Goal: Task Accomplishment & Management: Complete application form

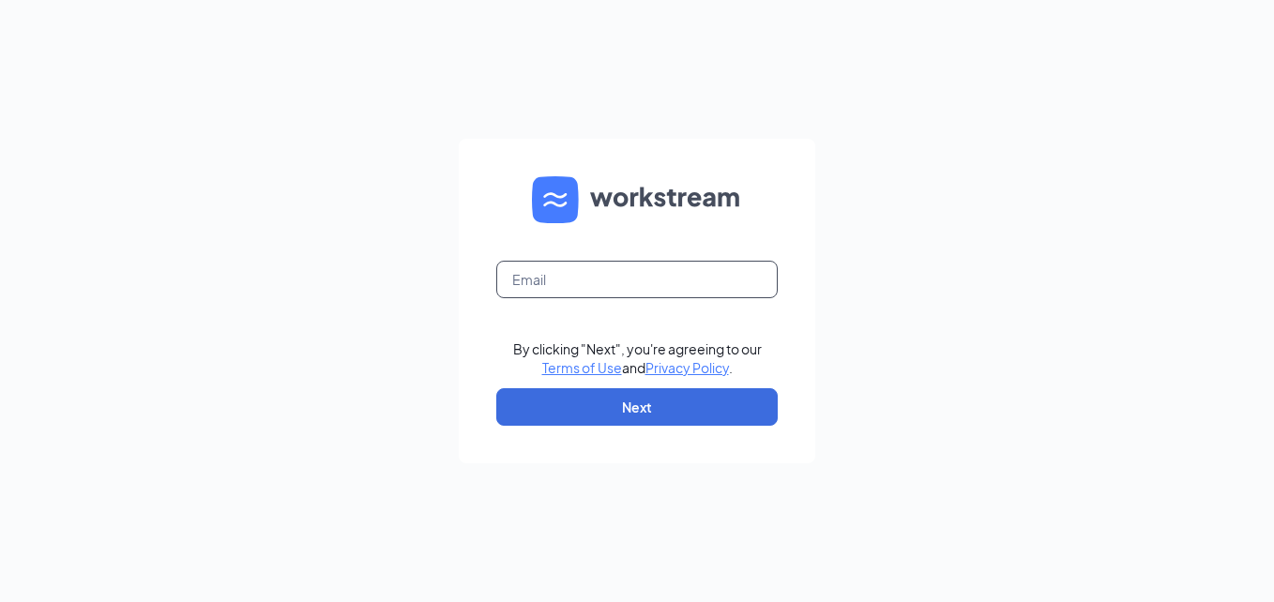
click at [565, 275] on input "text" at bounding box center [636, 280] width 281 height 38
type input "[EMAIL_ADDRESS][DOMAIN_NAME]"
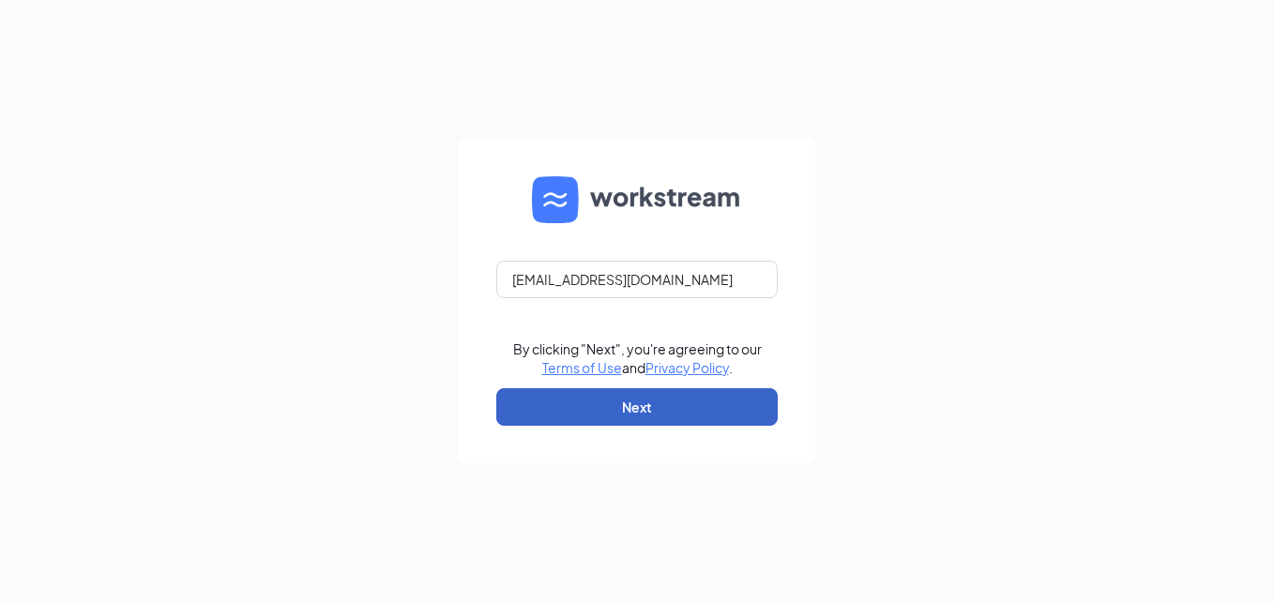
click at [622, 411] on button "Next" at bounding box center [636, 407] width 281 height 38
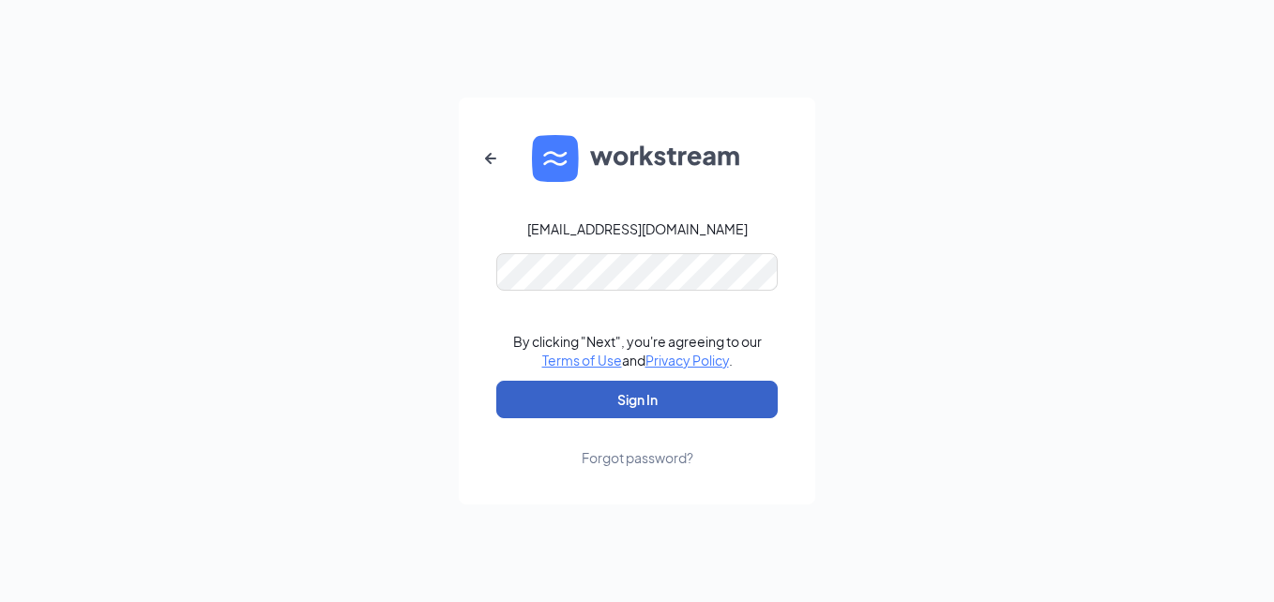
click at [735, 401] on button "Sign In" at bounding box center [636, 400] width 281 height 38
click at [710, 400] on button "Sign In" at bounding box center [636, 400] width 281 height 38
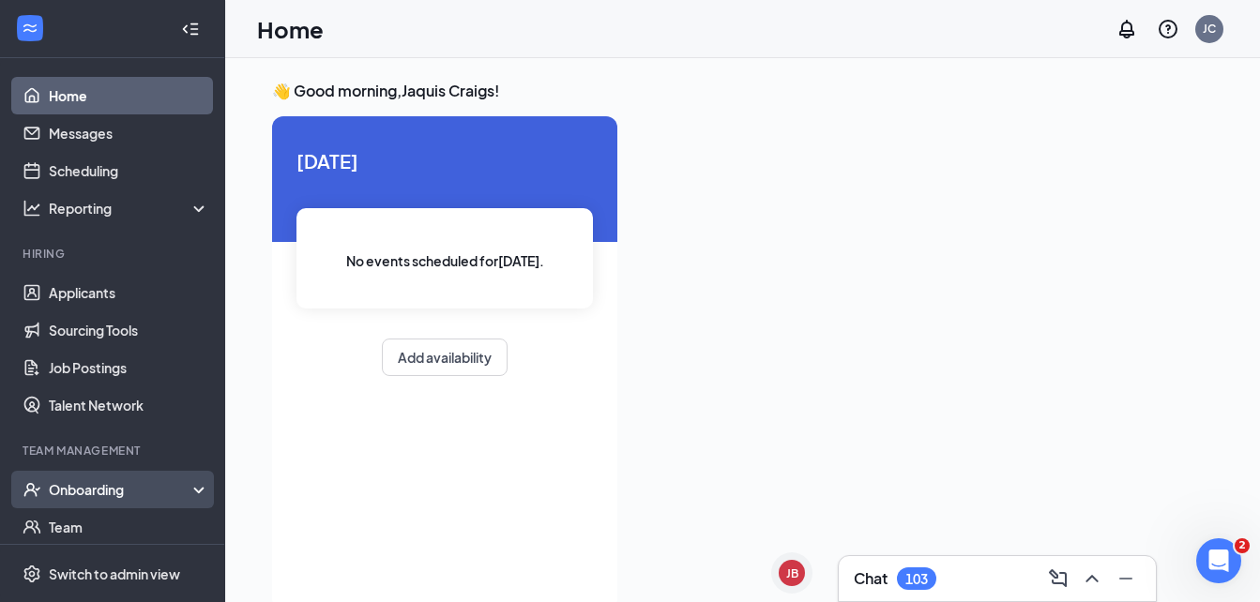
click at [136, 488] on div "Onboarding" at bounding box center [121, 489] width 144 height 19
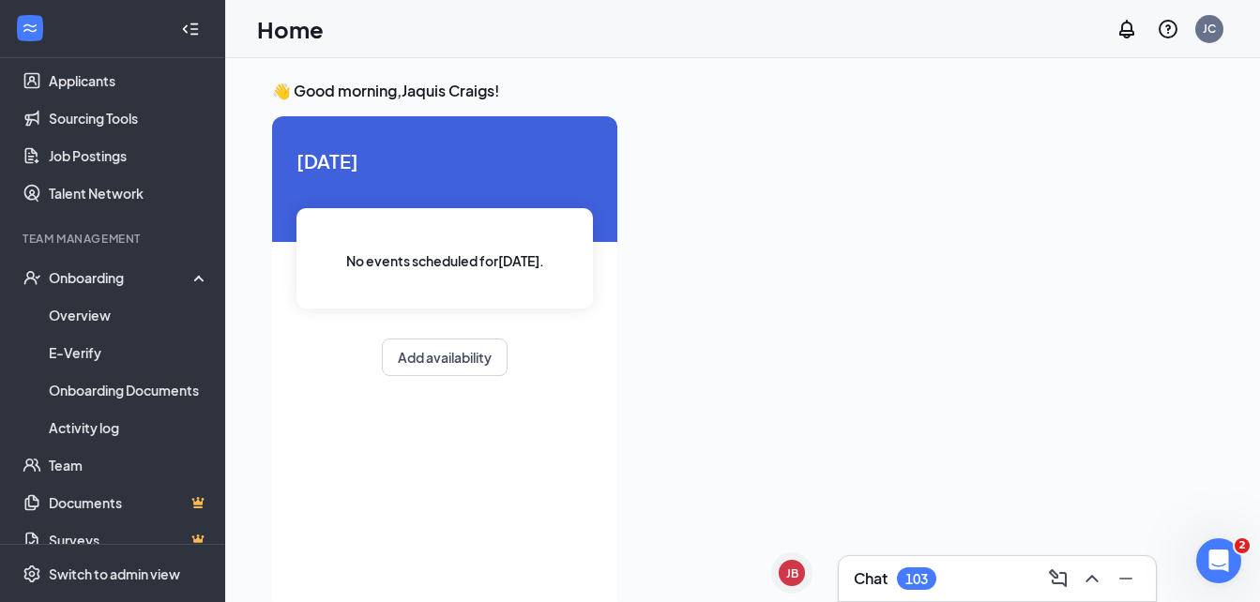
scroll to position [215, 0]
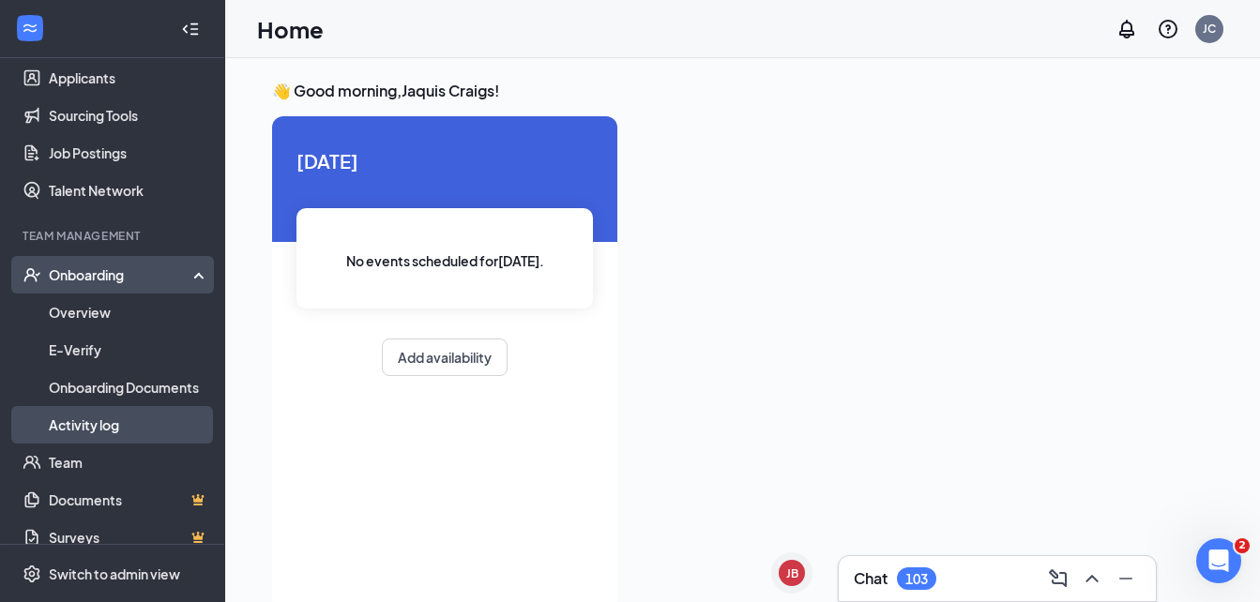
click at [140, 430] on link "Activity log" at bounding box center [129, 425] width 160 height 38
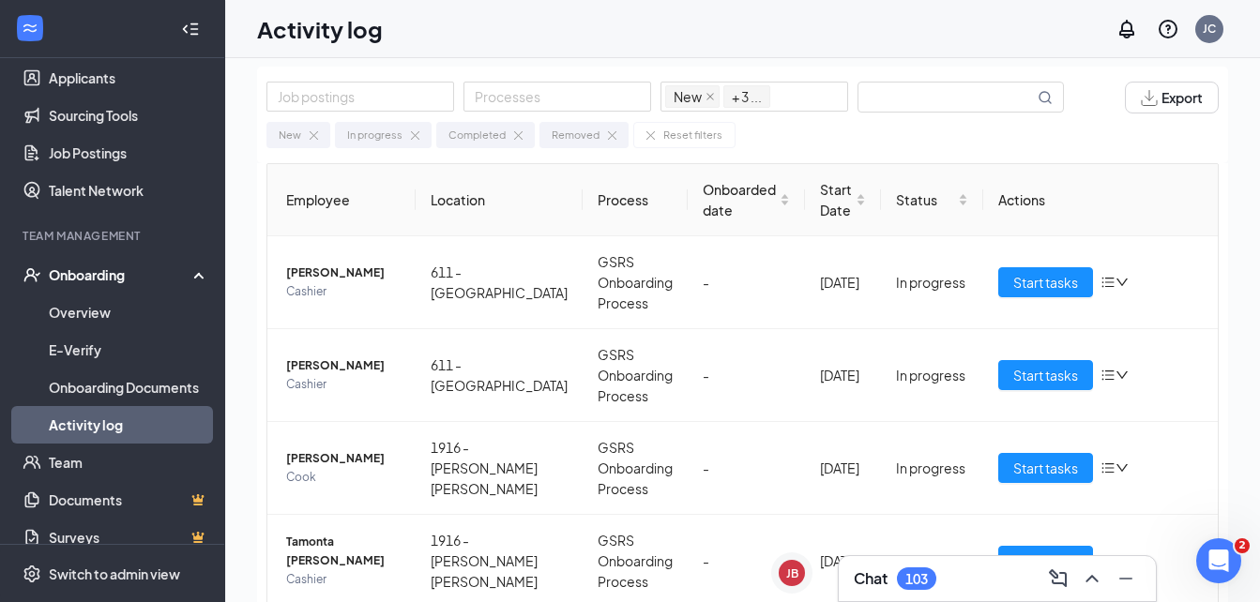
scroll to position [15, 0]
click at [1046, 284] on span "Start tasks" at bounding box center [1045, 281] width 65 height 21
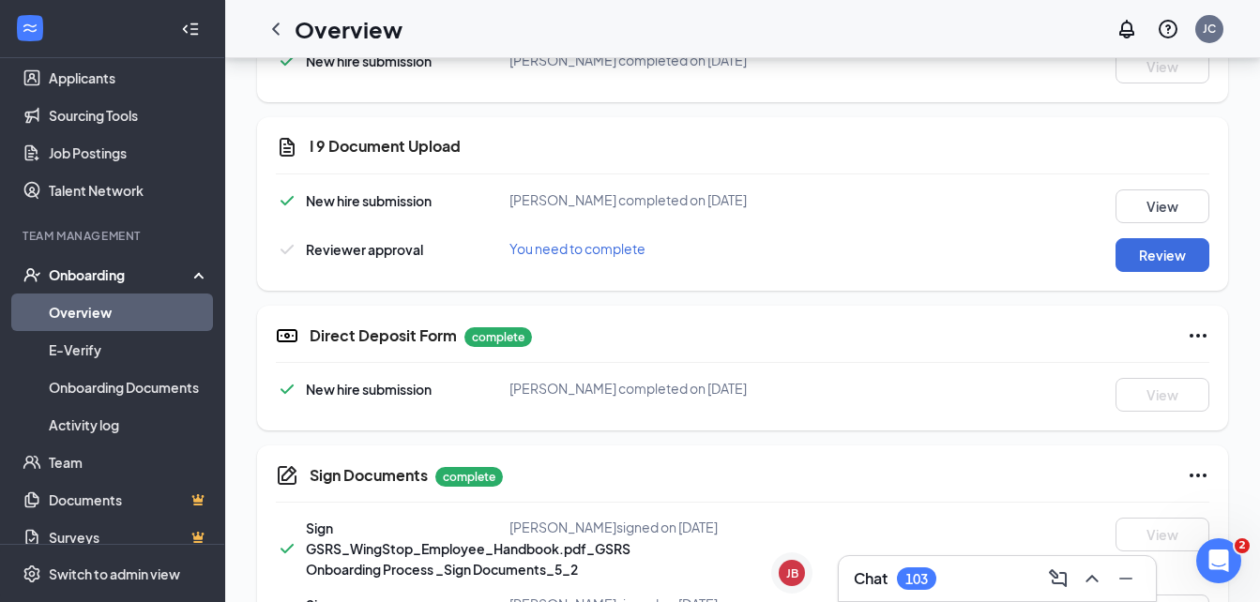
scroll to position [664, 0]
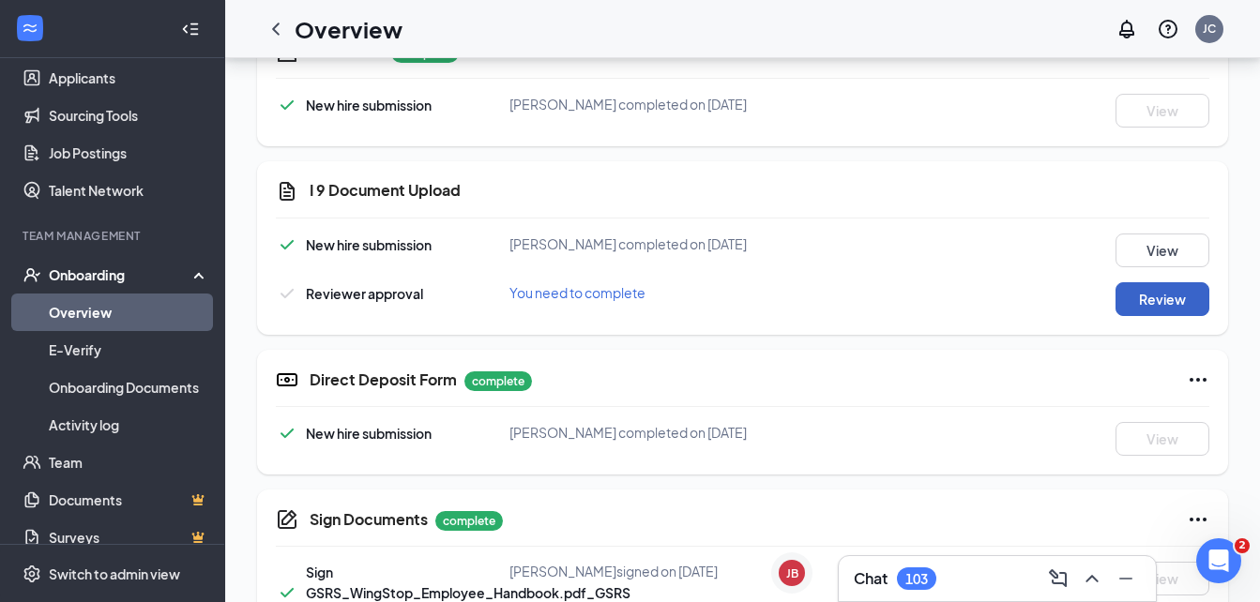
click at [1144, 303] on button "Review" at bounding box center [1162, 299] width 94 height 34
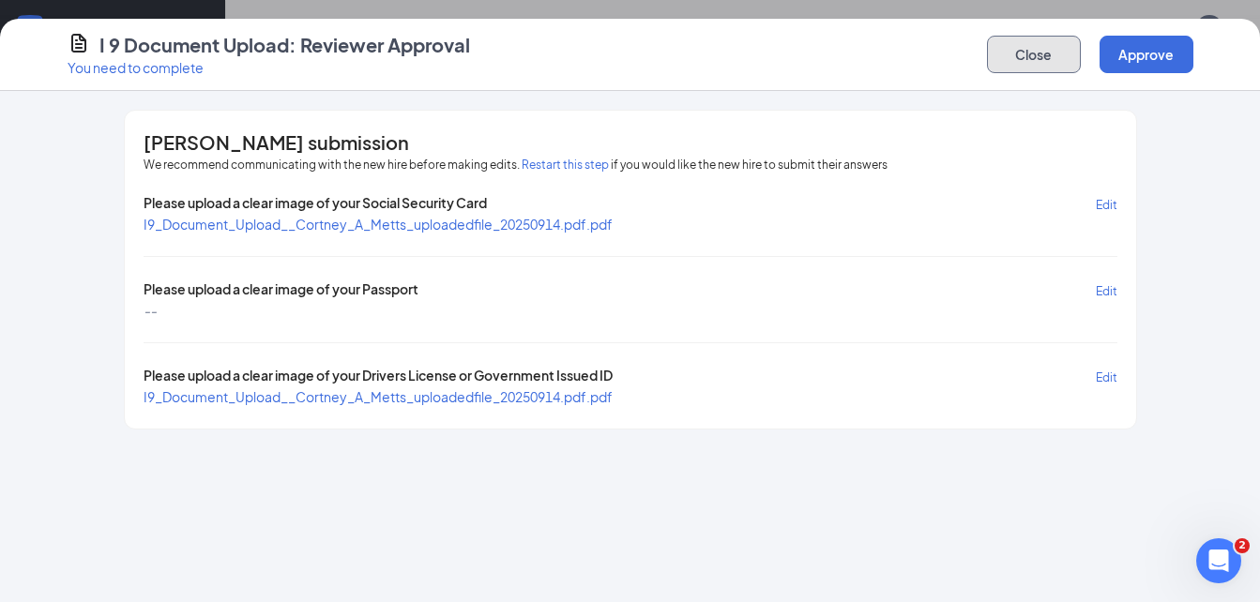
click at [1004, 62] on button "Close" at bounding box center [1034, 55] width 94 height 38
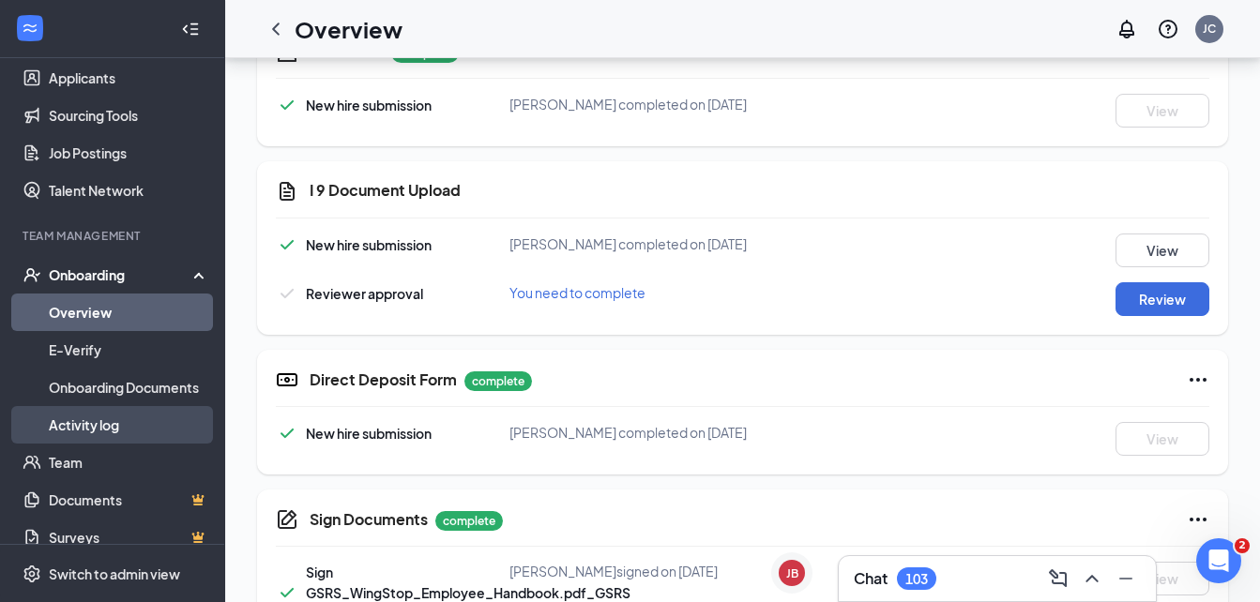
click at [157, 419] on link "Activity log" at bounding box center [129, 425] width 160 height 38
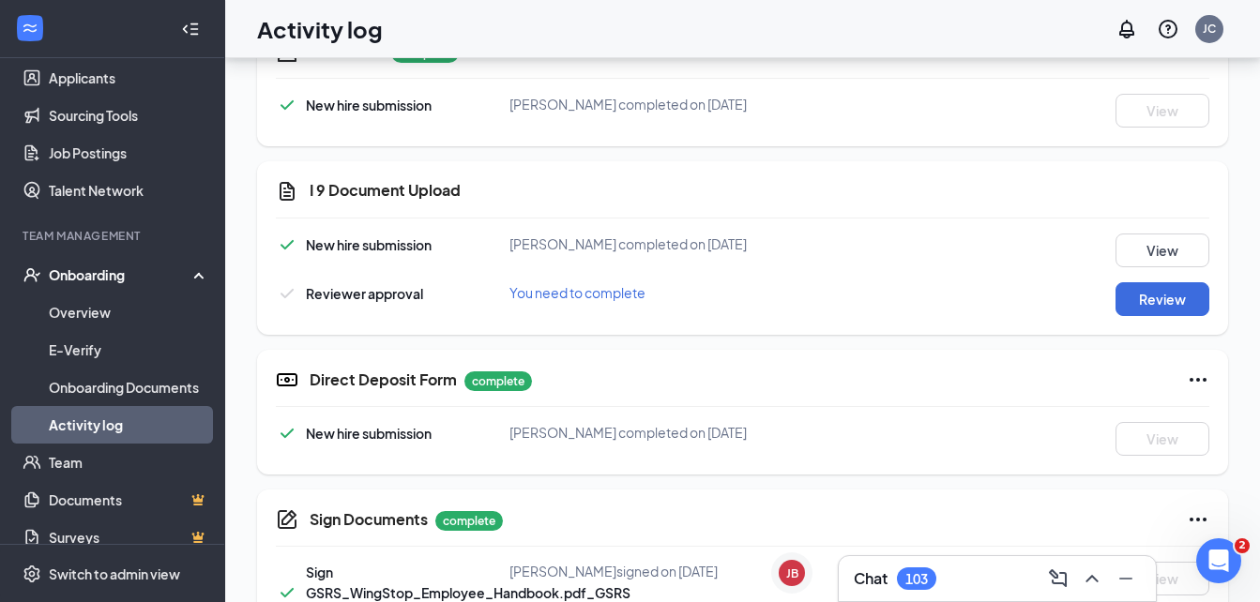
scroll to position [84, 0]
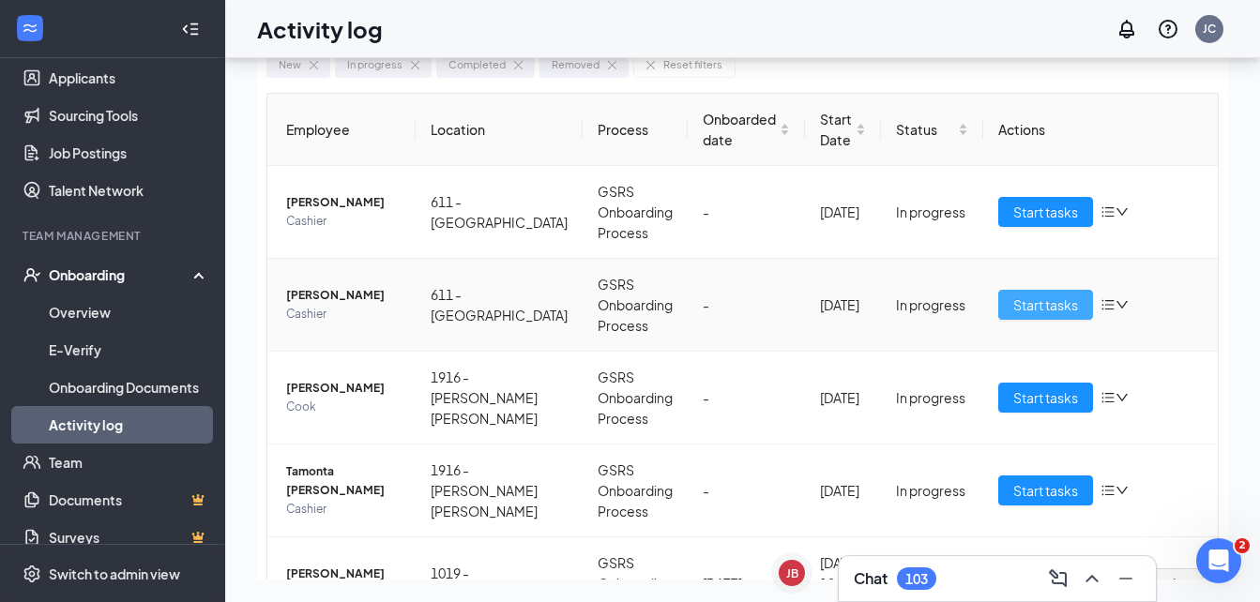
click at [1016, 301] on span "Start tasks" at bounding box center [1045, 304] width 65 height 21
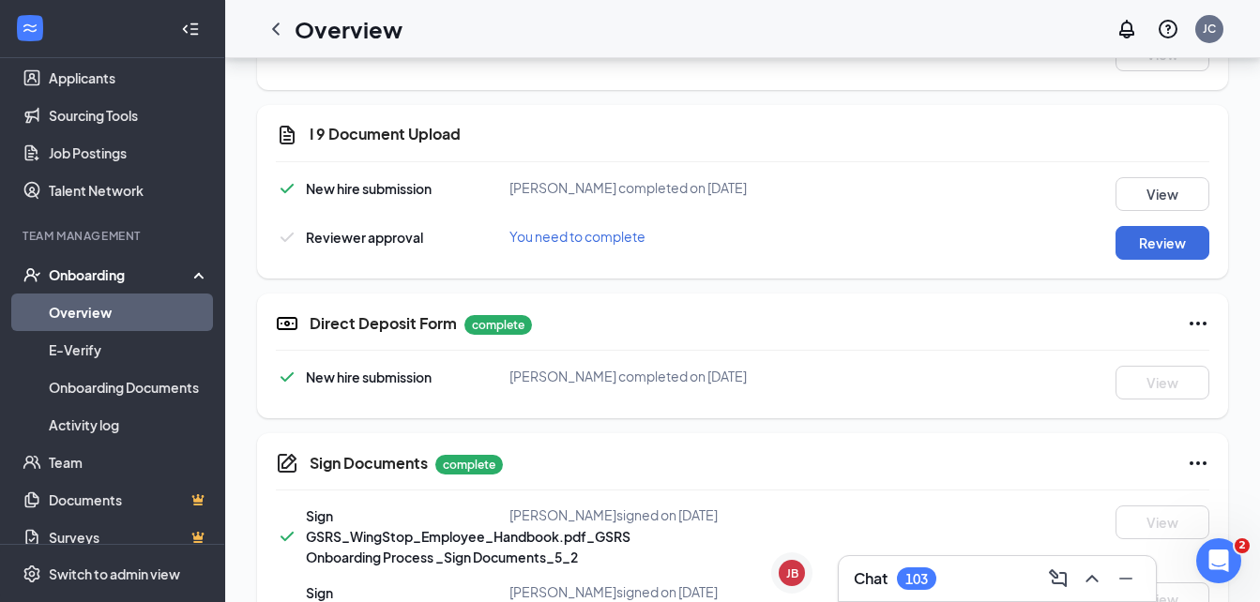
scroll to position [741, 0]
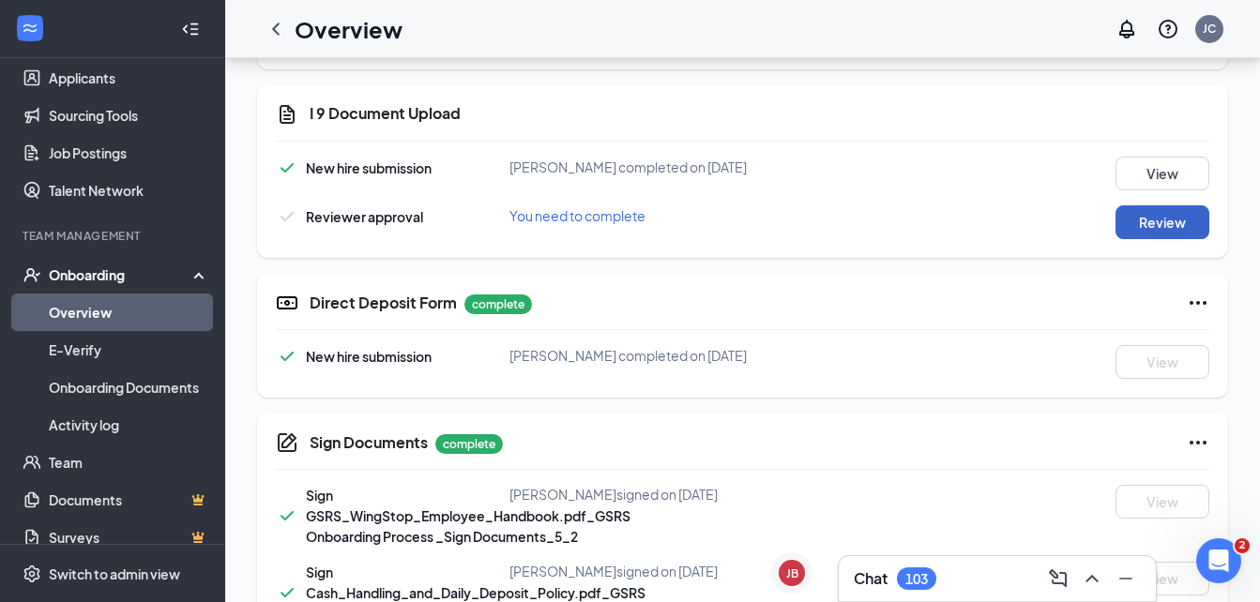
click at [1134, 219] on button "Review" at bounding box center [1162, 222] width 94 height 34
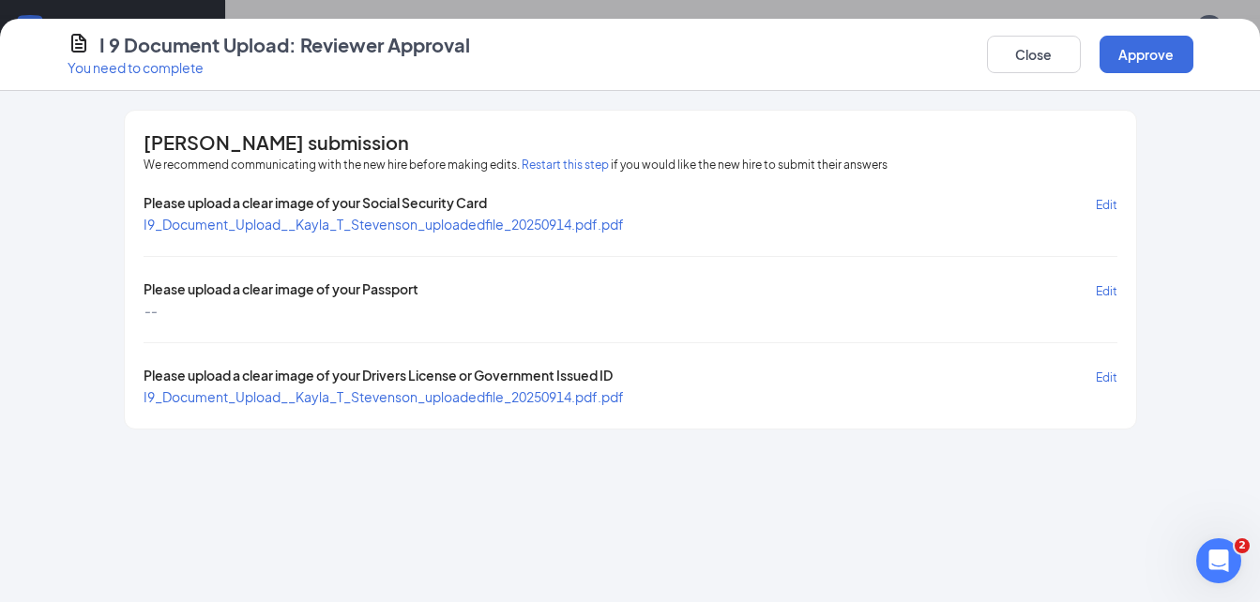
click at [511, 226] on span "I9_Document_Upload__Kayla_T_Stevenson_uploadedfile_20250914.pdf.pdf" at bounding box center [383, 224] width 480 height 17
click at [1147, 39] on button "Approve" at bounding box center [1146, 55] width 94 height 38
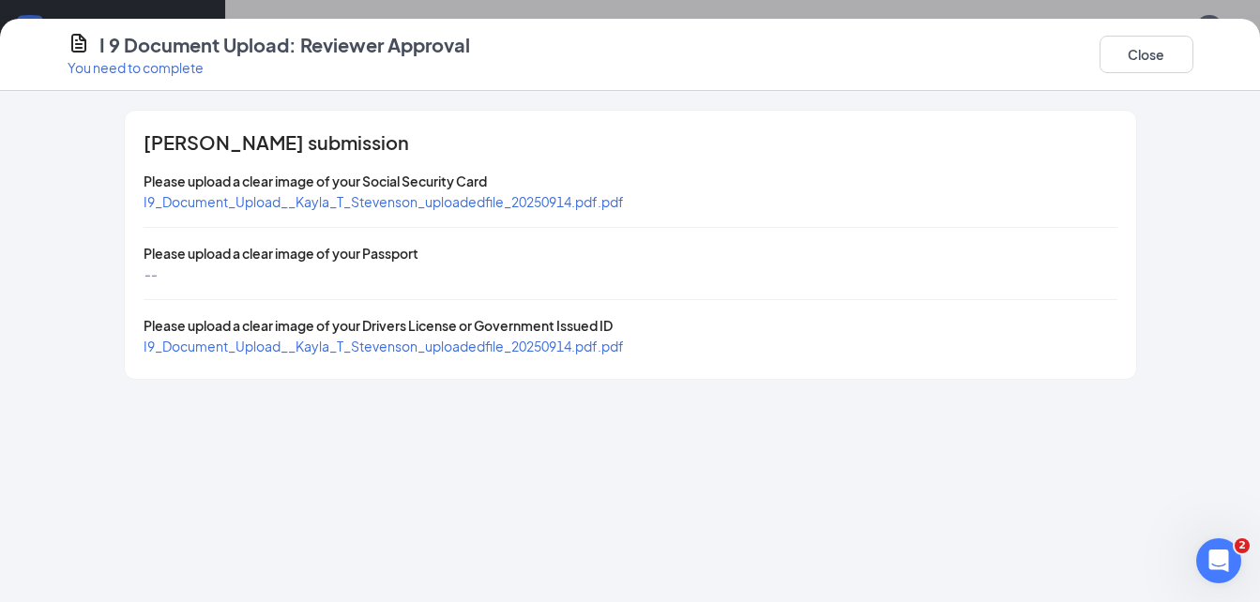
click at [538, 345] on span "I9_Document_Upload__Kayla_T_Stevenson_uploadedfile_20250914.pdf.pdf" at bounding box center [383, 346] width 480 height 17
click at [1154, 63] on button "Close" at bounding box center [1146, 55] width 94 height 38
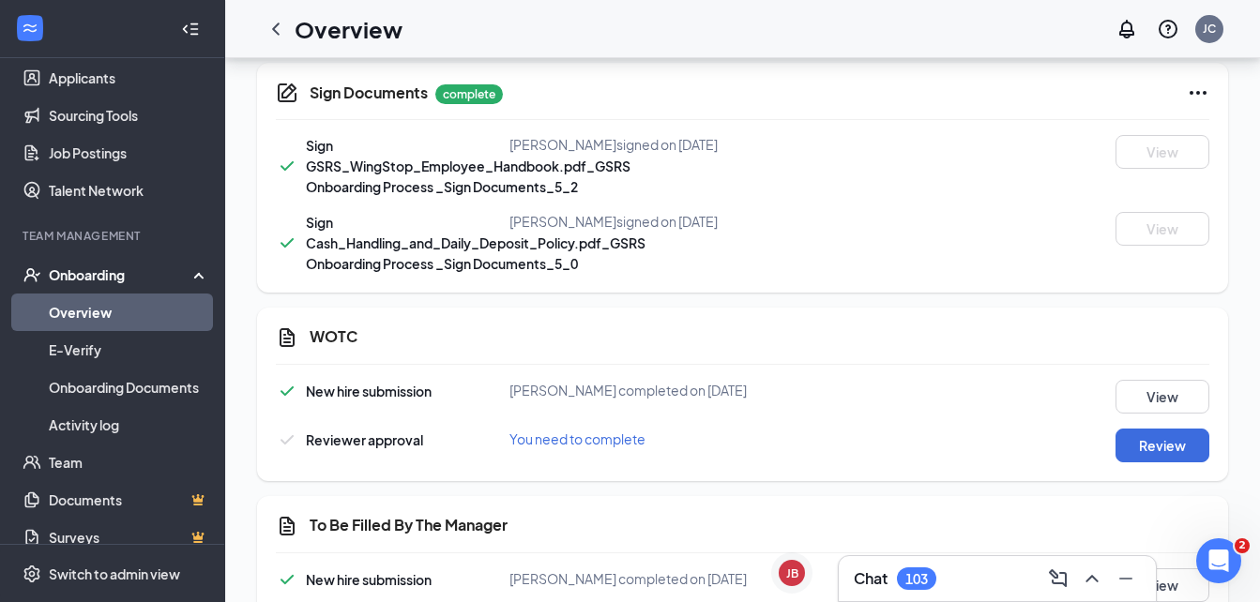
scroll to position [1109, 0]
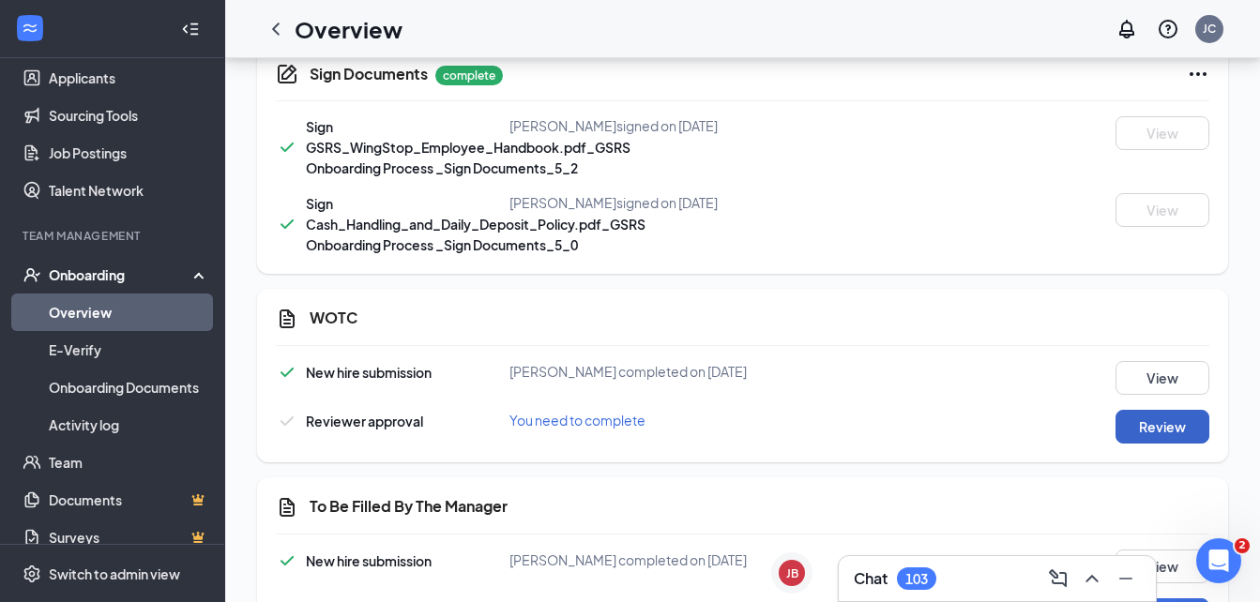
click at [1178, 421] on button "Review" at bounding box center [1162, 427] width 94 height 34
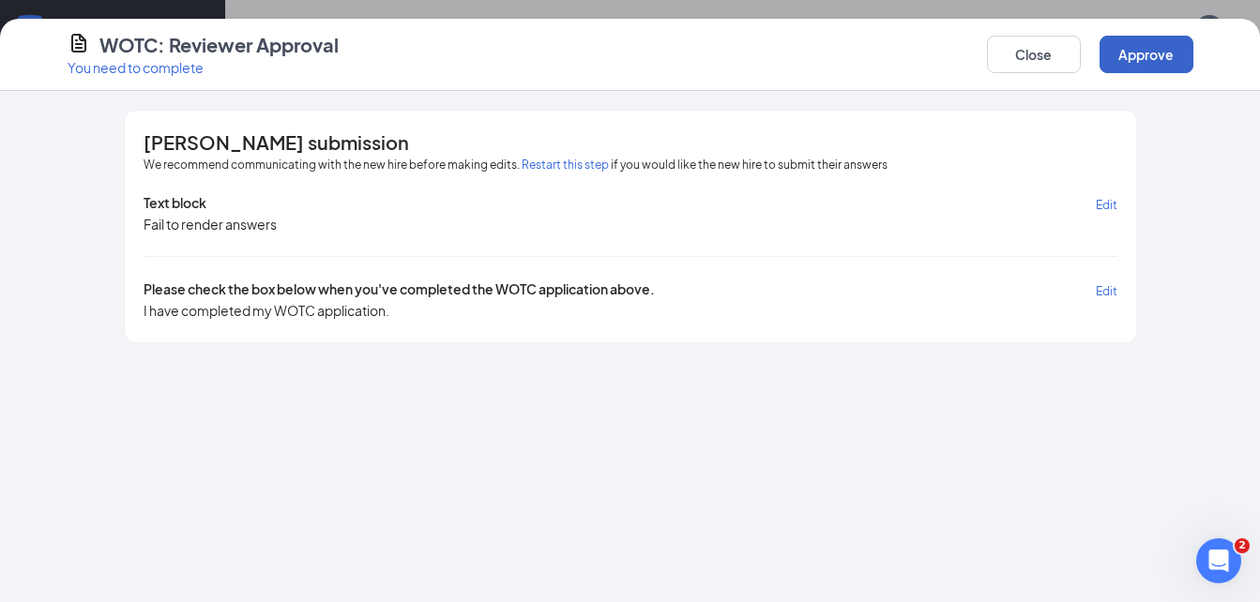
click at [1135, 63] on button "Approve" at bounding box center [1146, 55] width 94 height 38
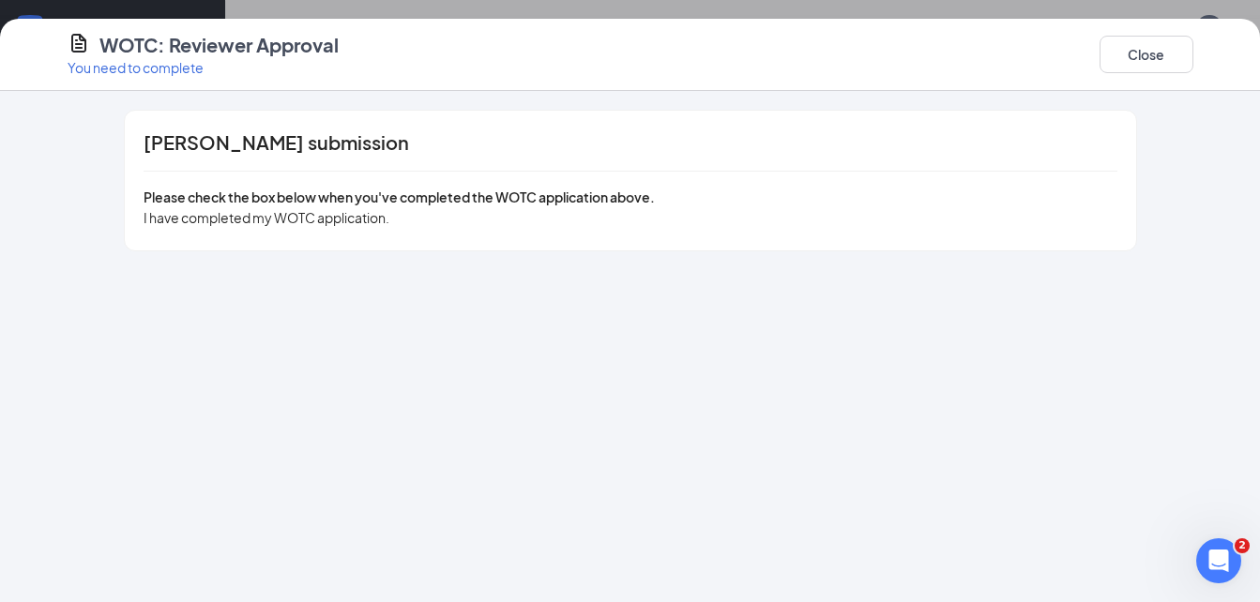
click at [1108, 78] on div "WOTC: Reviewer Approval You need to complete Close" at bounding box center [630, 55] width 1260 height 72
click at [1143, 61] on button "Close" at bounding box center [1146, 55] width 94 height 38
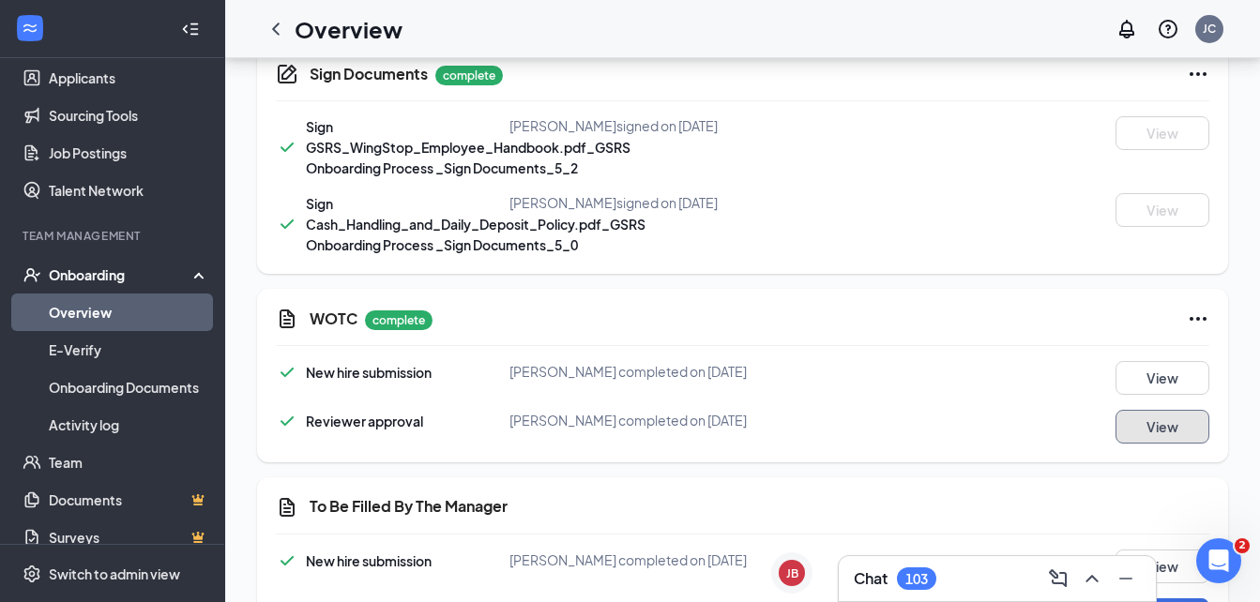
scroll to position [1181, 0]
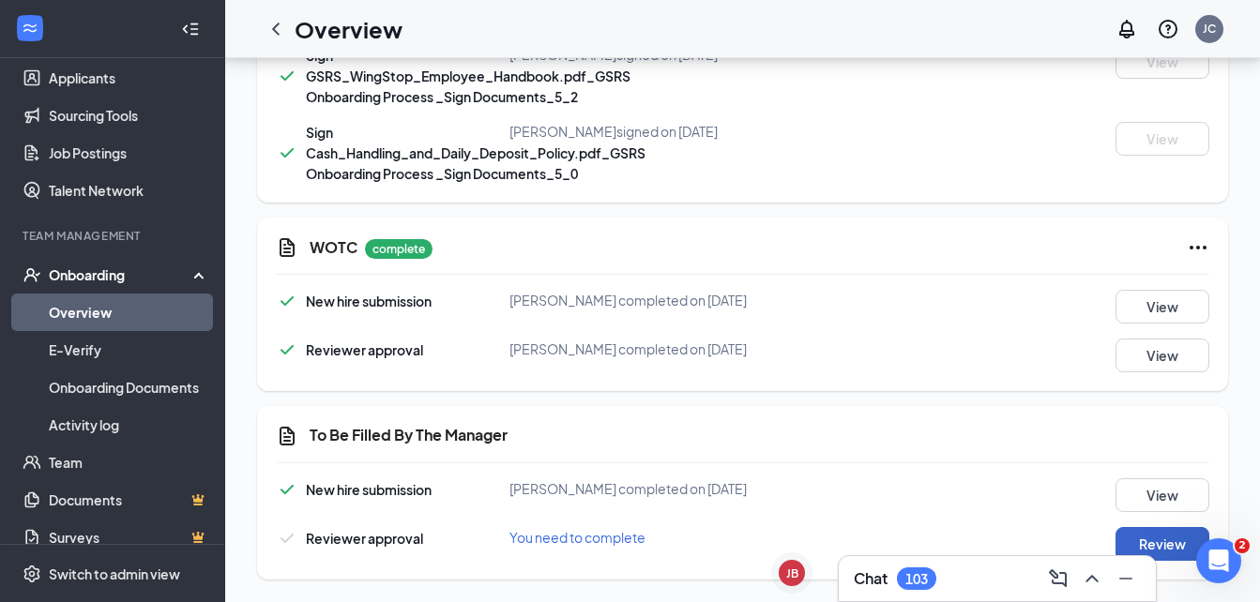
click at [1148, 537] on button "Review" at bounding box center [1162, 544] width 94 height 34
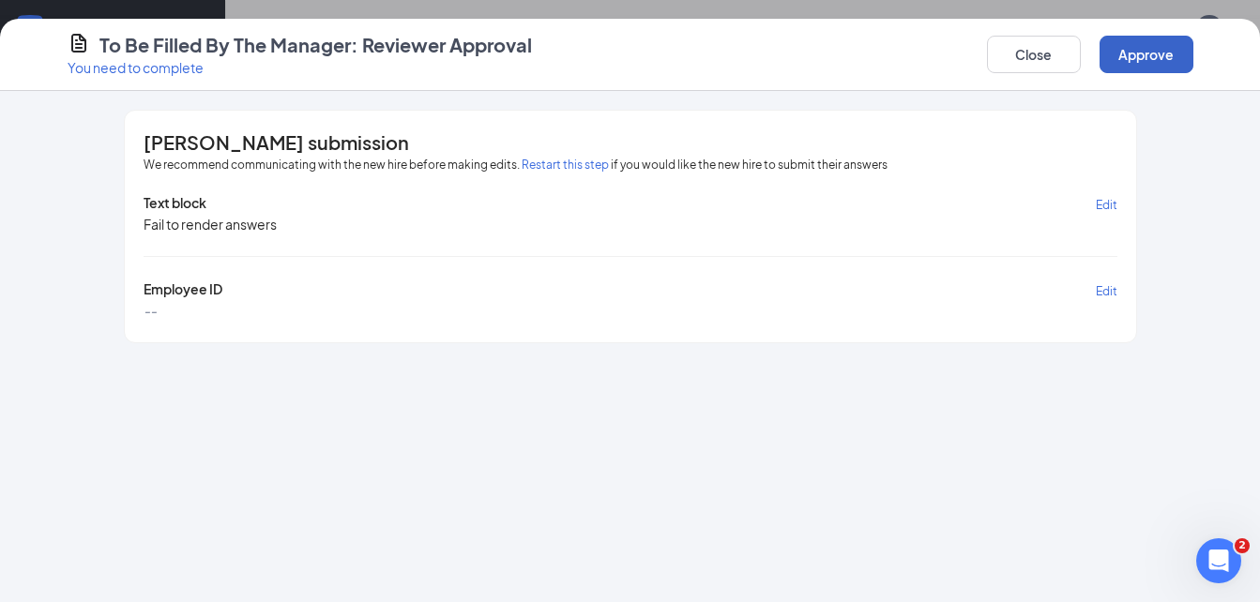
click at [1143, 44] on button "Approve" at bounding box center [1146, 55] width 94 height 38
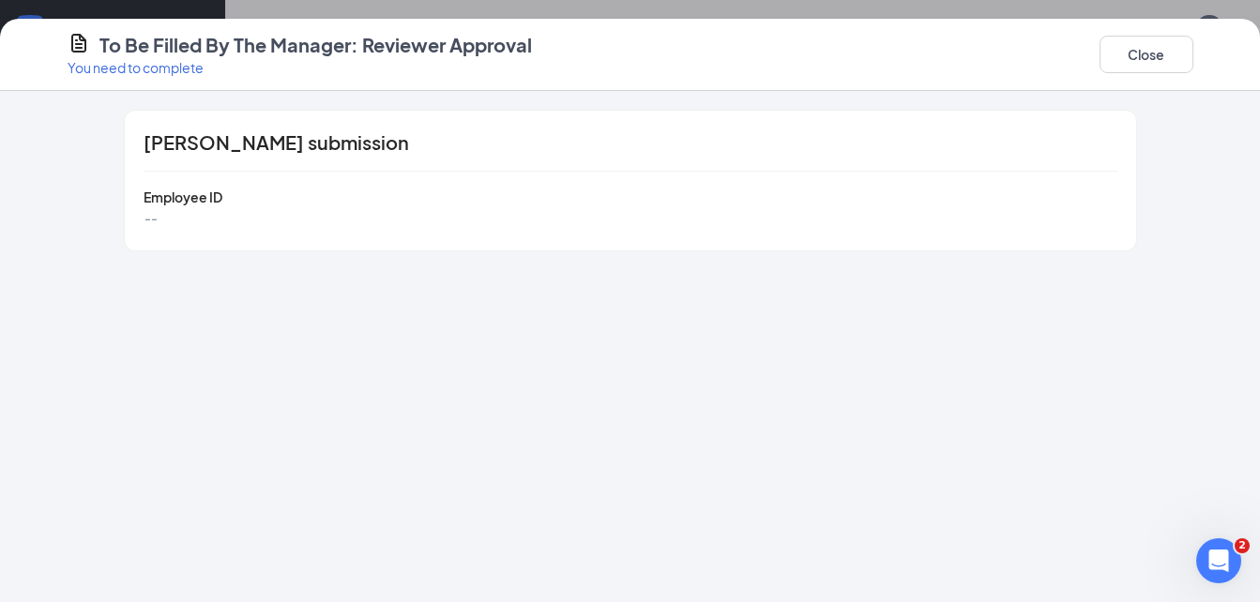
scroll to position [918, 0]
click at [1138, 19] on div "To Be Filled By The Manager: Reviewer Approval You need to complete Close" at bounding box center [630, 55] width 1260 height 72
click at [1136, 35] on div "Close" at bounding box center [1146, 54] width 94 height 45
click at [1139, 48] on button "Close" at bounding box center [1146, 55] width 94 height 38
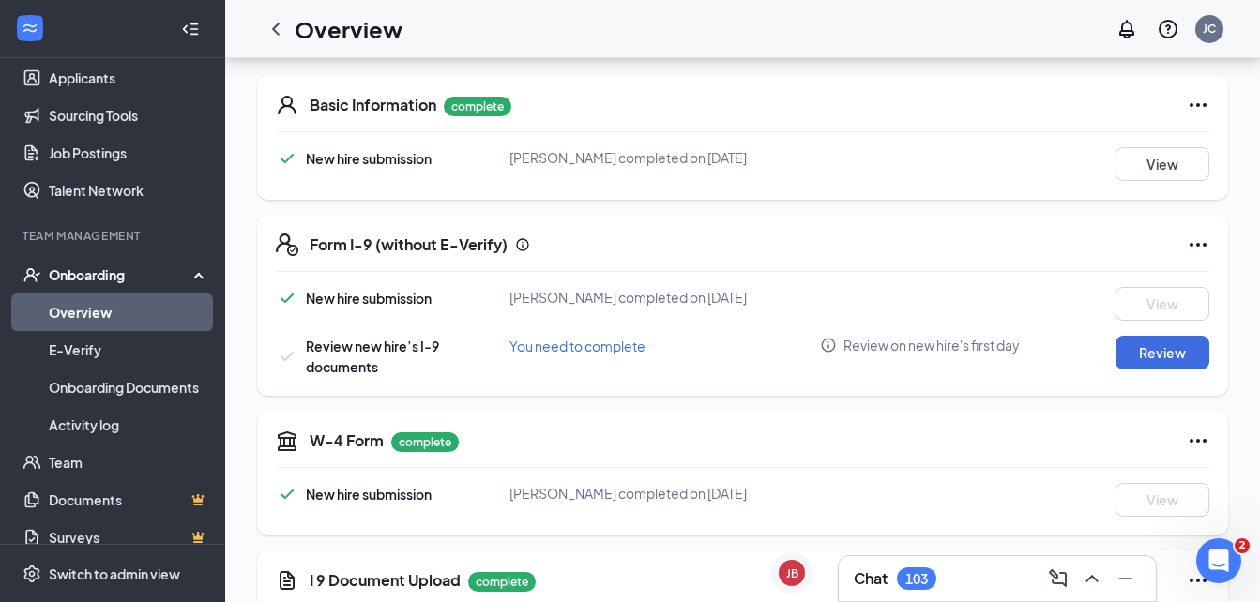
scroll to position [280, 0]
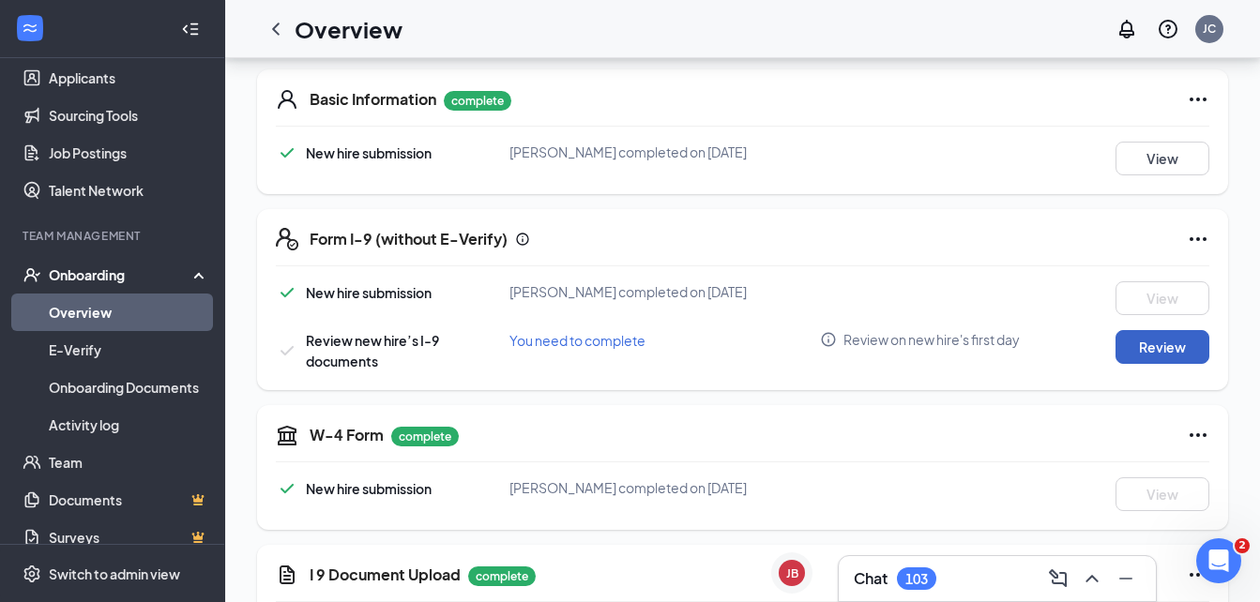
click at [1150, 355] on button "Review" at bounding box center [1162, 347] width 94 height 34
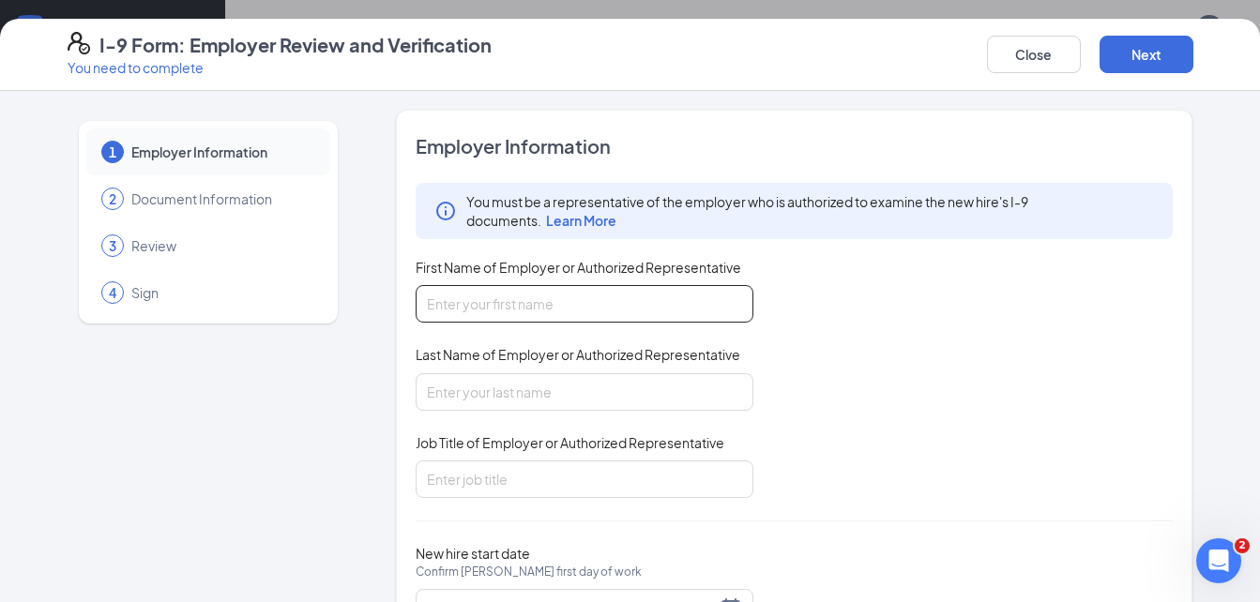
click at [632, 318] on input "First Name of Employer or Authorized Representative" at bounding box center [584, 304] width 338 height 38
type input "Kayla"
type input "Stevenson"
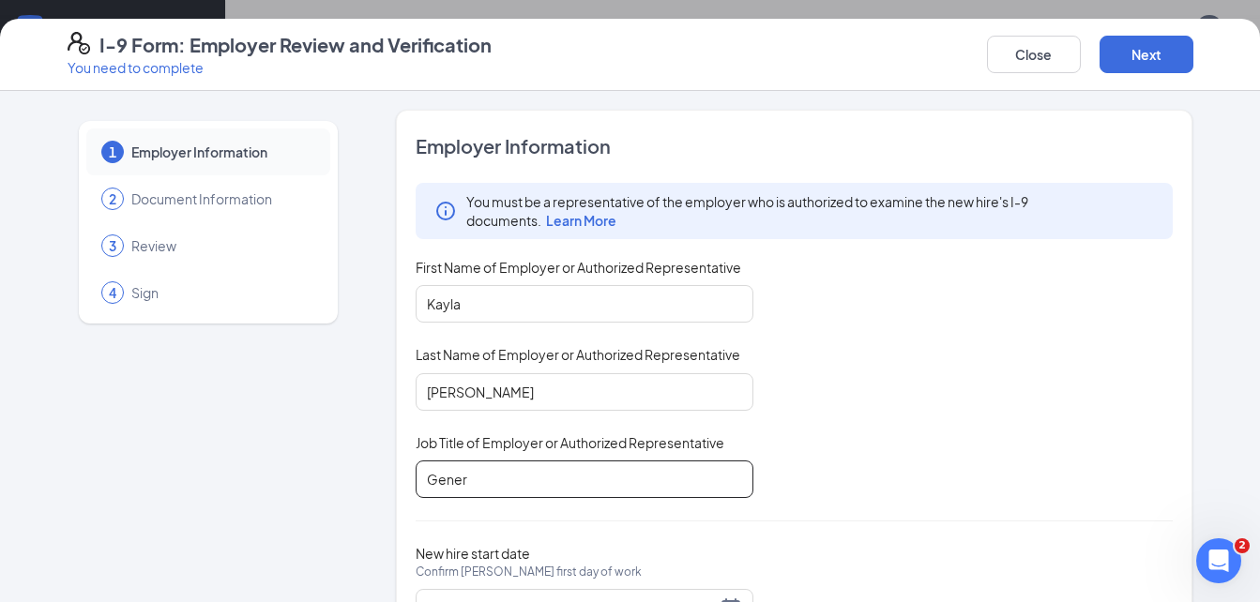
type input "General Manager"
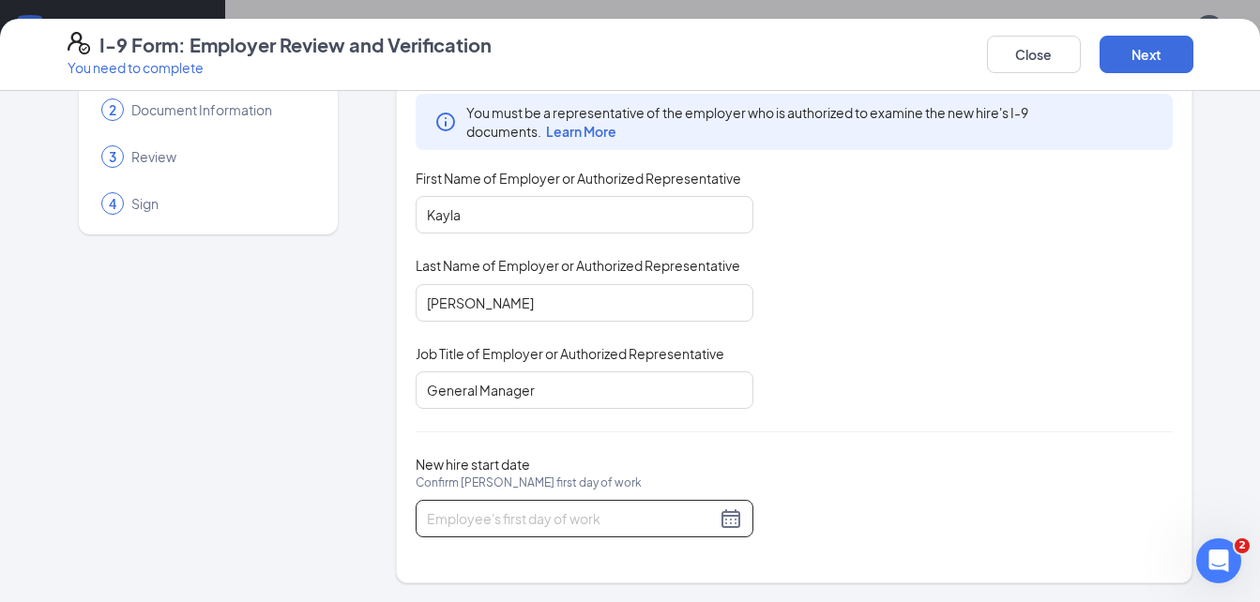
click at [626, 517] on input "New hire start date Confirm Kayla T Stevenson's first day of work" at bounding box center [571, 518] width 289 height 21
type input "09/14/2025"
click at [1129, 56] on button "Next" at bounding box center [1146, 55] width 94 height 38
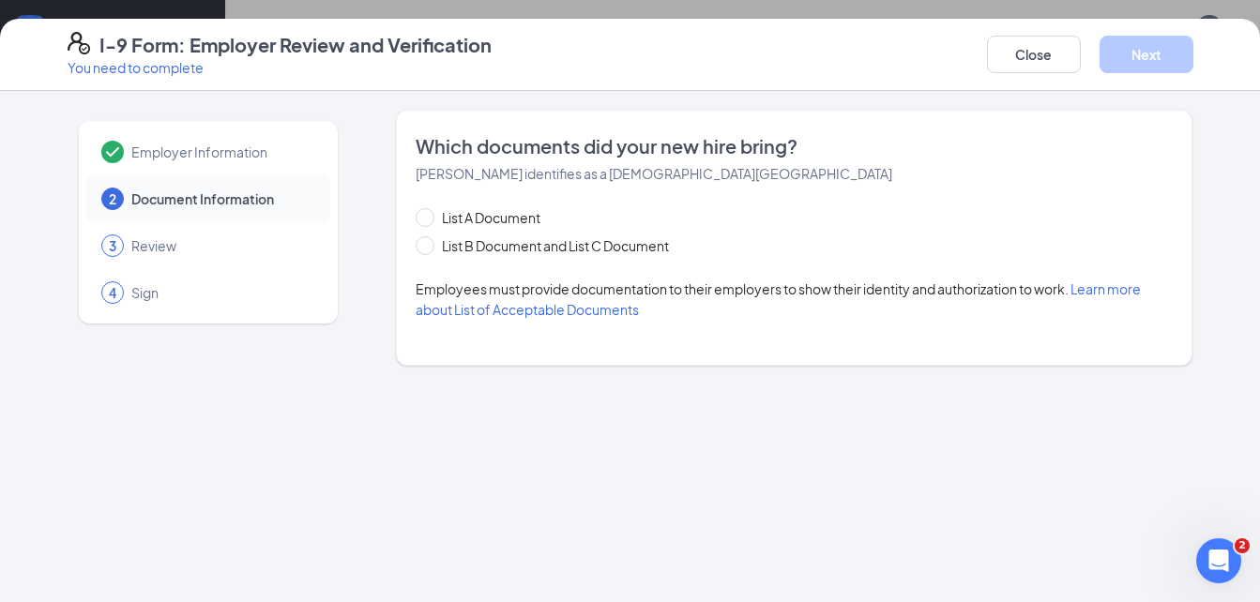
scroll to position [0, 0]
click at [609, 255] on span "List B Document and List C Document" at bounding box center [555, 245] width 242 height 21
click at [429, 249] on input "List B Document and List C Document" at bounding box center [421, 242] width 13 height 13
radio input "true"
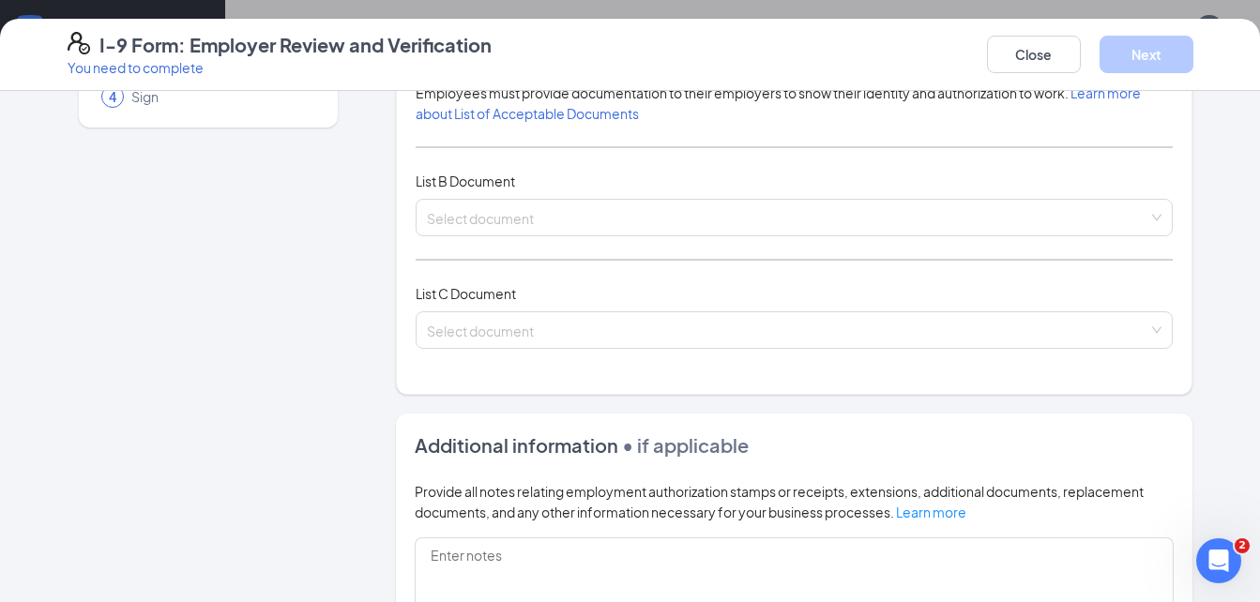
scroll to position [210, 0]
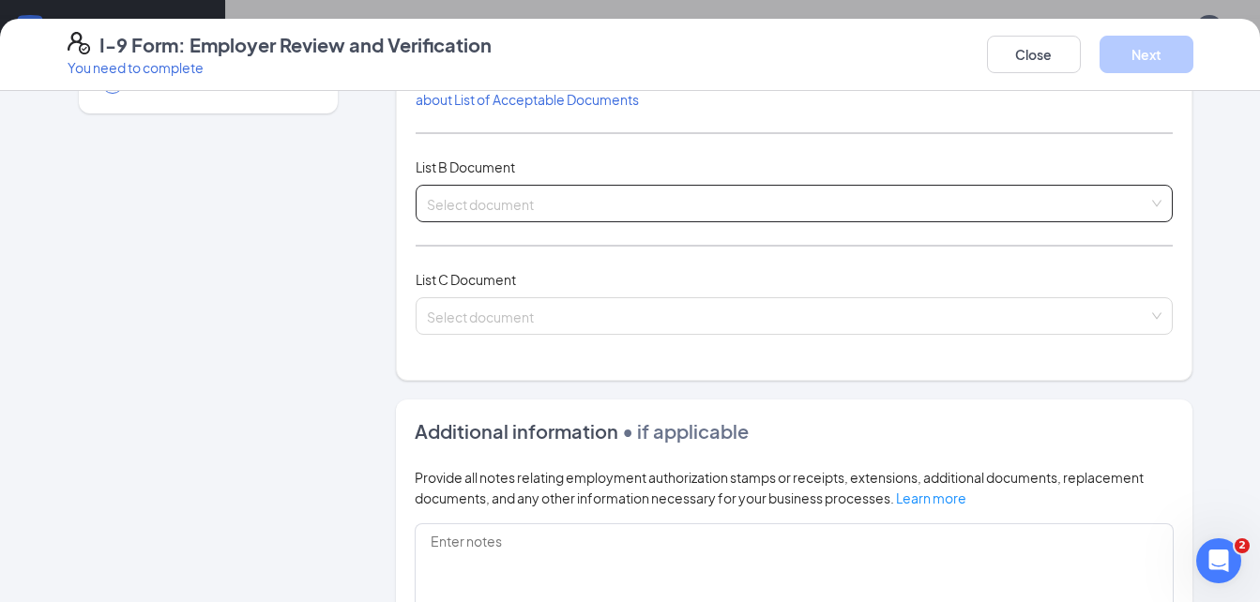
click at [833, 214] on span at bounding box center [788, 204] width 722 height 36
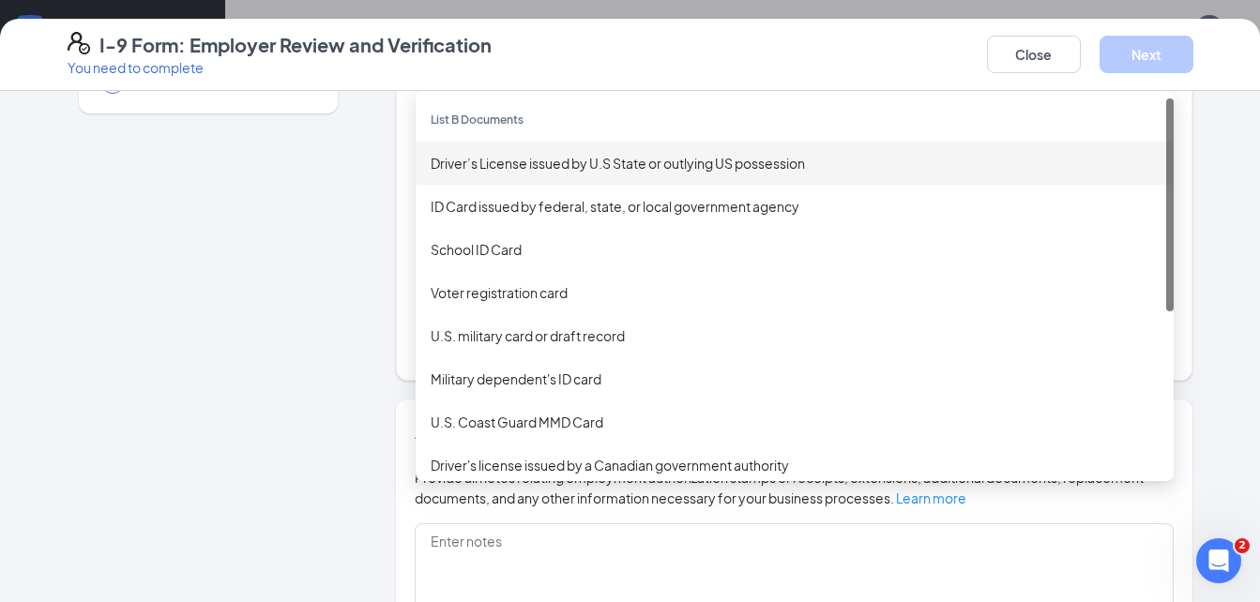
click at [633, 152] on div "Driver’s License issued by U.S State or outlying US possession" at bounding box center [794, 163] width 758 height 43
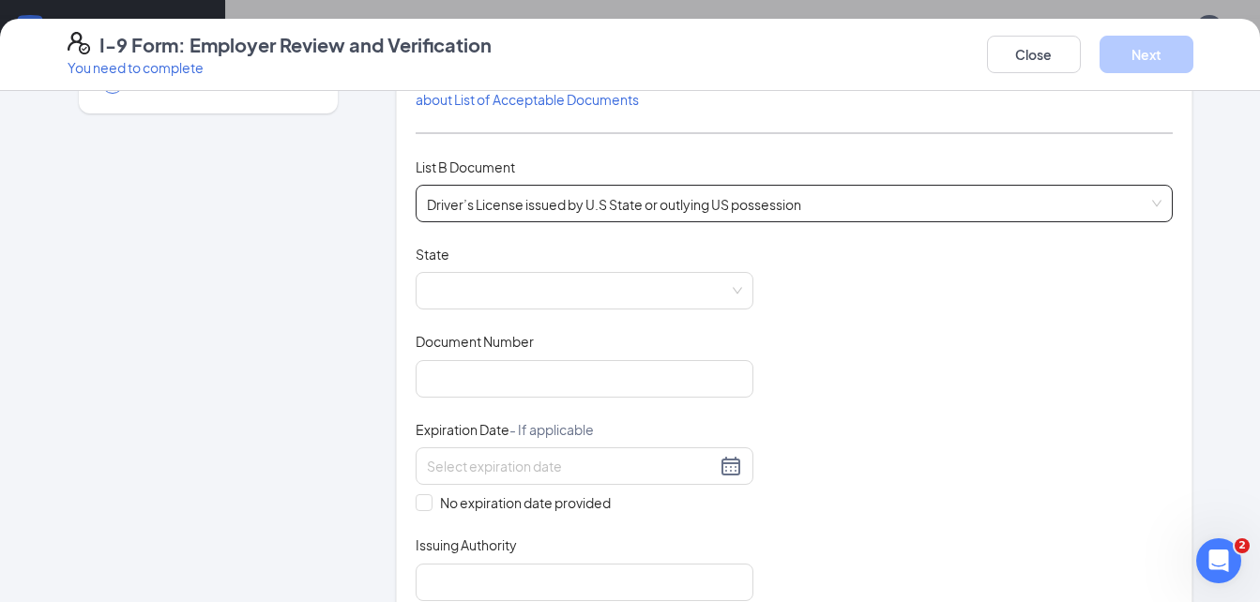
click at [575, 200] on span "Driver’s License issued by U.S State or outlying US possession" at bounding box center [794, 204] width 735 height 36
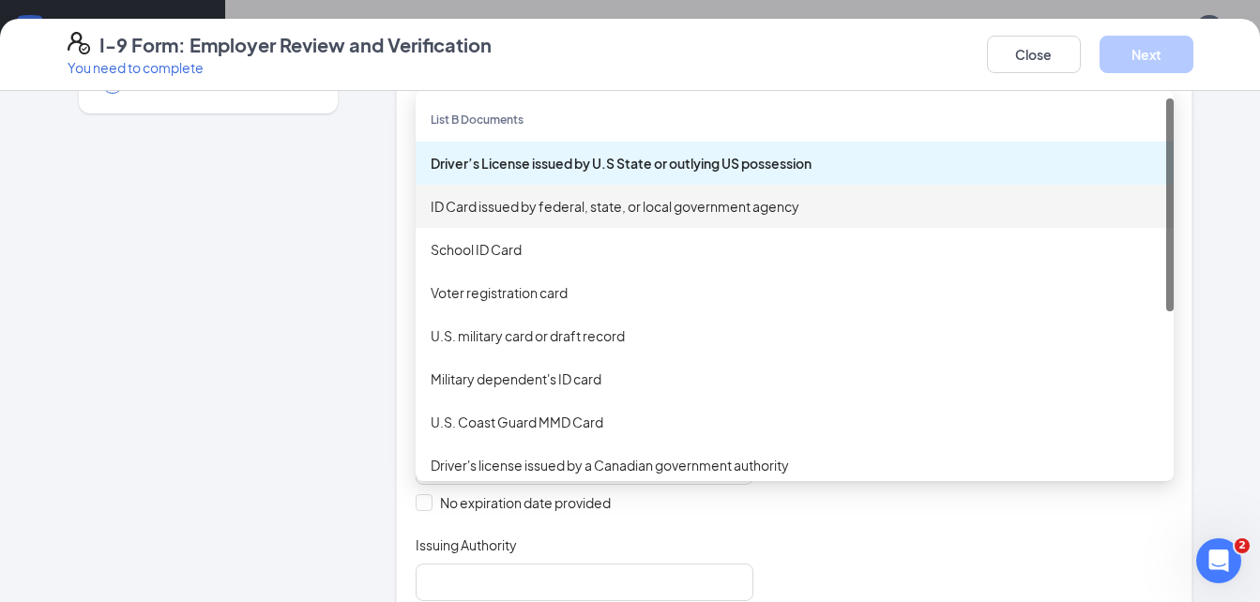
click at [566, 214] on div "ID Card issued by federal, state, or local government agency" at bounding box center [794, 206] width 728 height 21
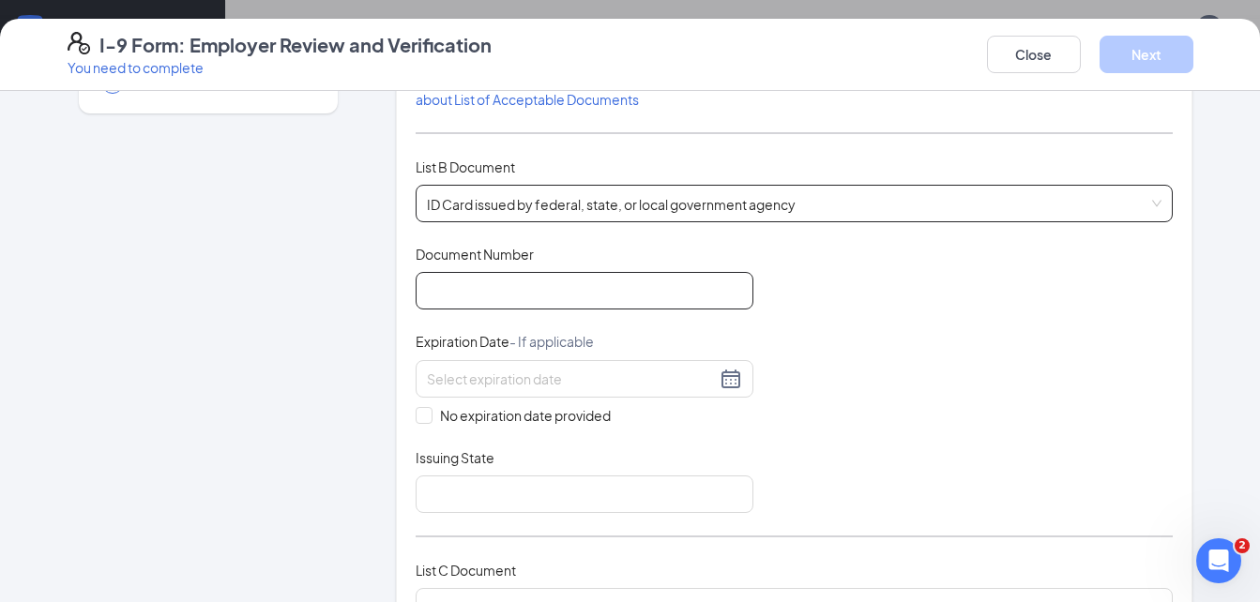
click at [551, 285] on input "Document Number" at bounding box center [584, 291] width 338 height 38
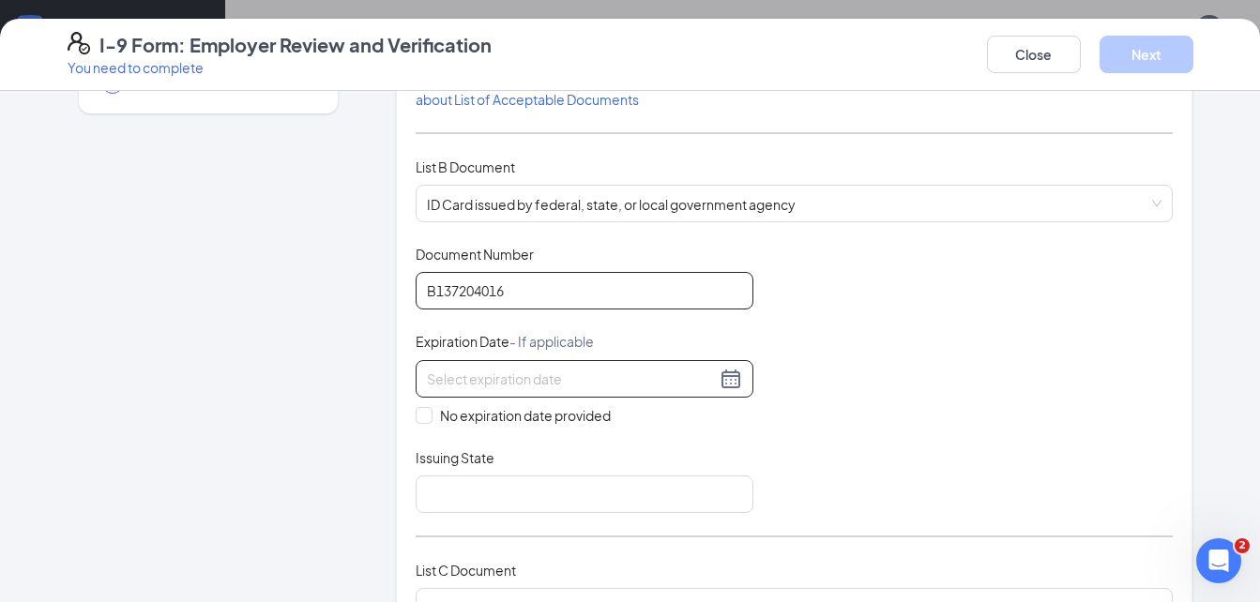
type input "B137204016"
click at [475, 382] on input at bounding box center [571, 379] width 289 height 21
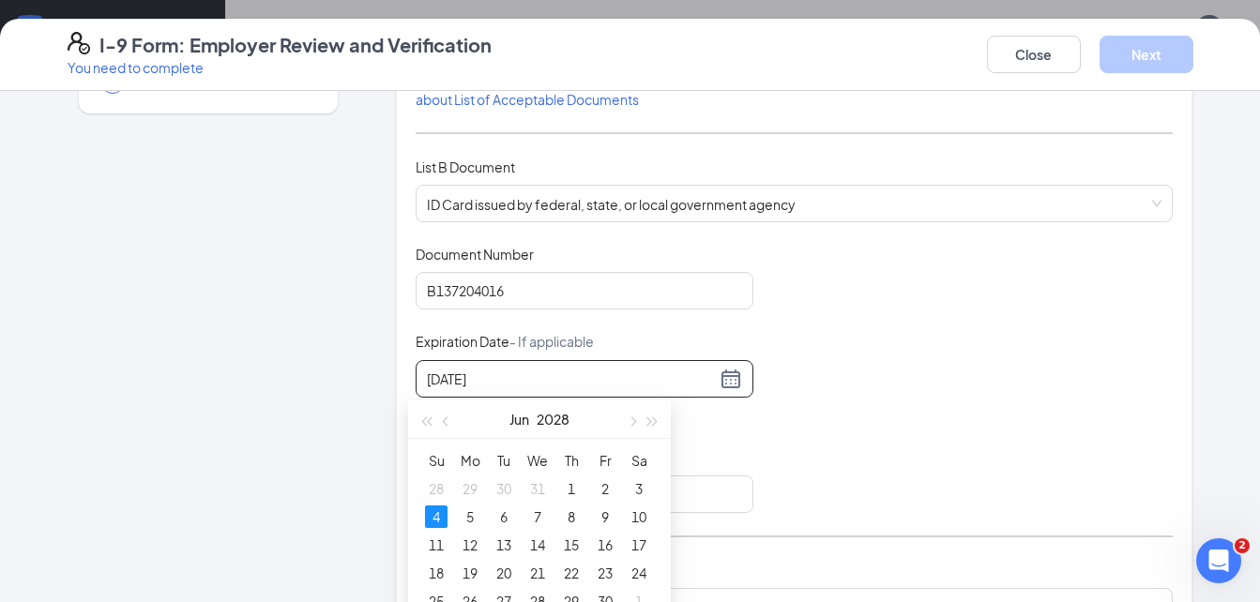
type input "06/04/2028"
click at [785, 433] on div "Document Title ID Card issued by federal, state, or local government agency Doc…" at bounding box center [794, 379] width 758 height 268
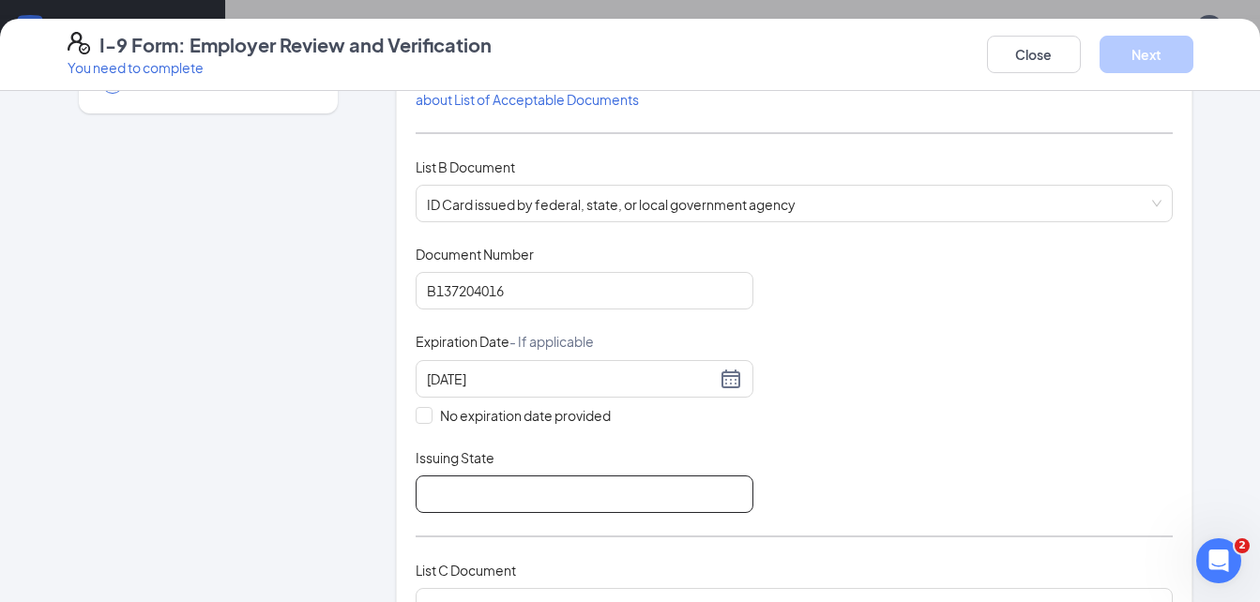
click at [475, 481] on input "Issuing State" at bounding box center [584, 494] width 338 height 38
type input "Missouri"
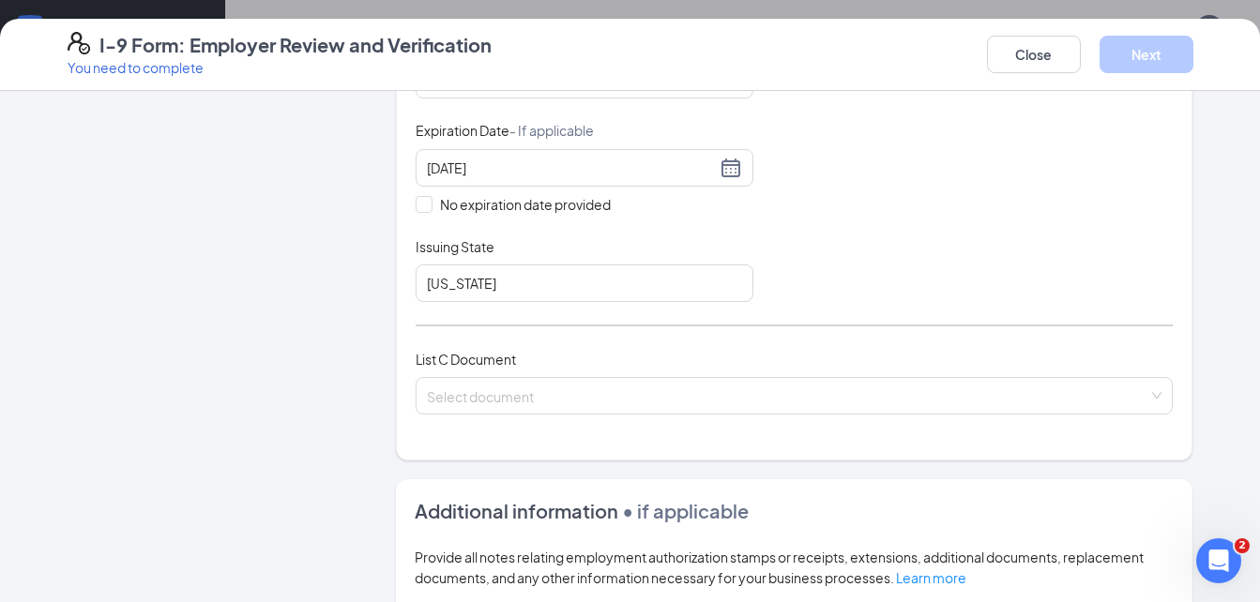
scroll to position [447, 0]
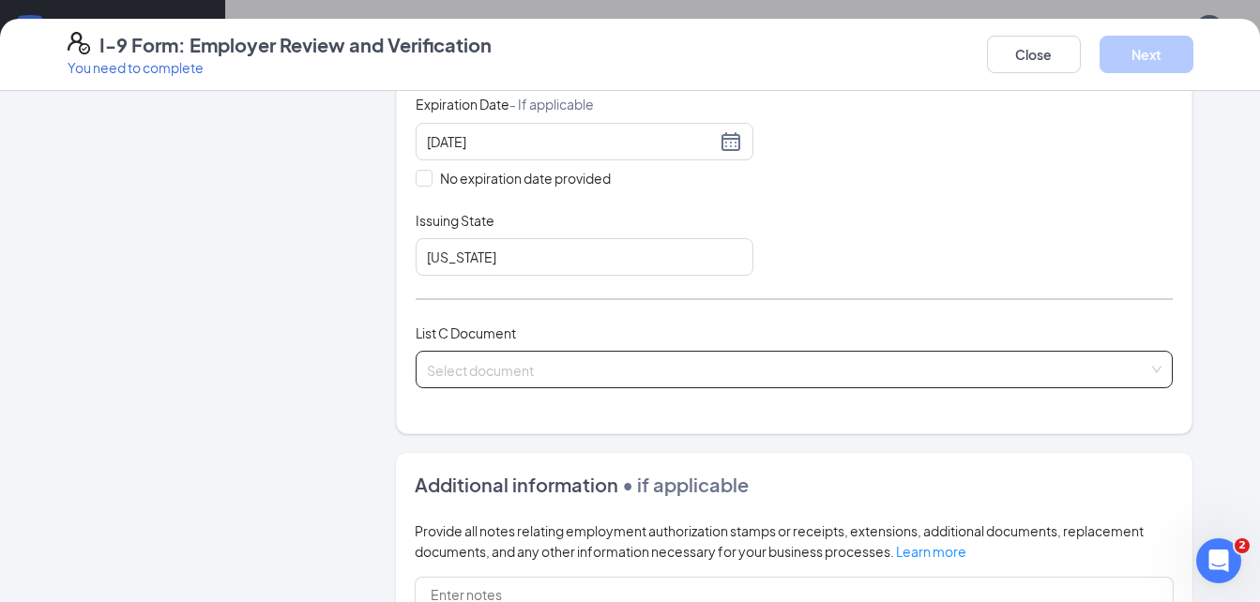
click at [973, 376] on input "search" at bounding box center [788, 366] width 722 height 28
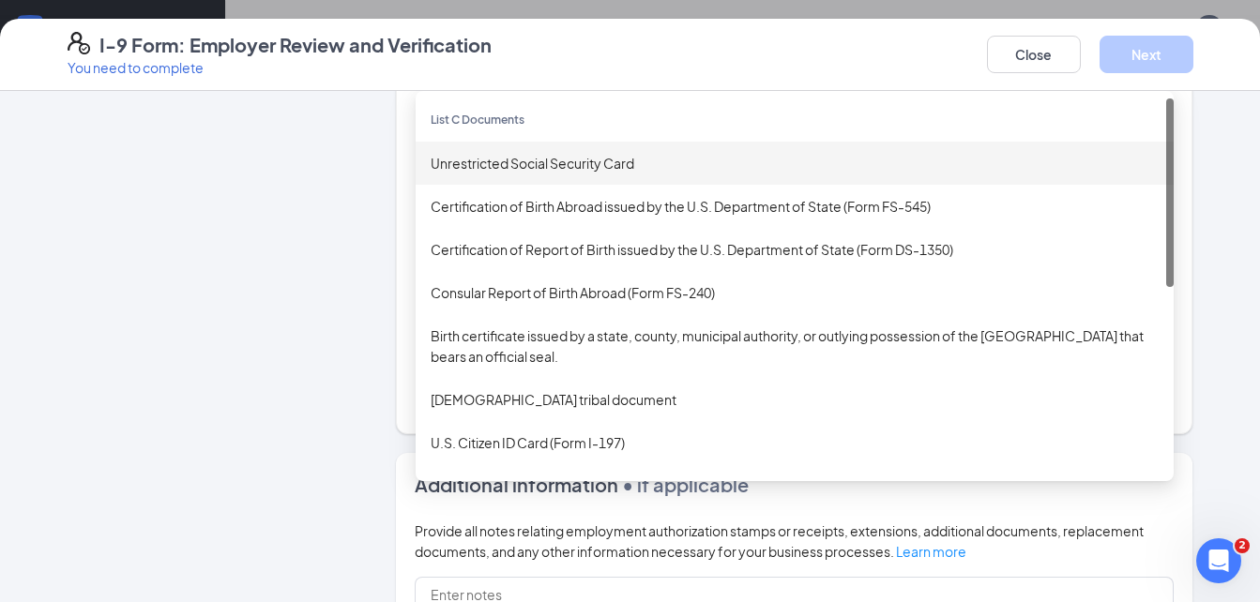
click at [860, 164] on div "Unrestricted Social Security Card" at bounding box center [794, 163] width 728 height 21
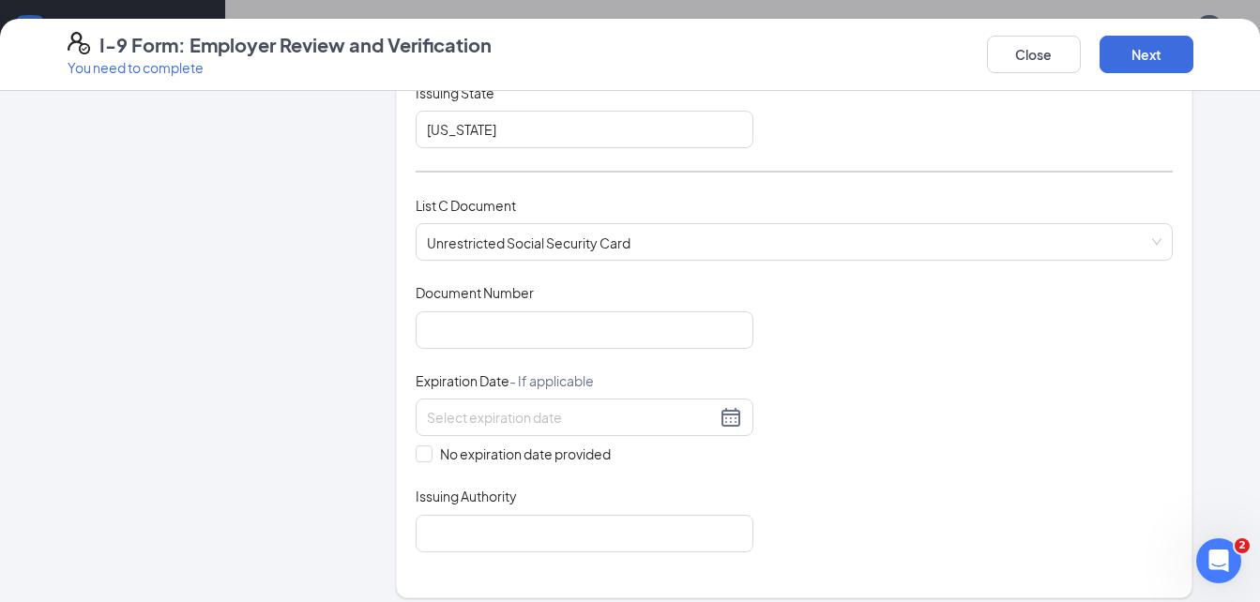
scroll to position [693, 0]
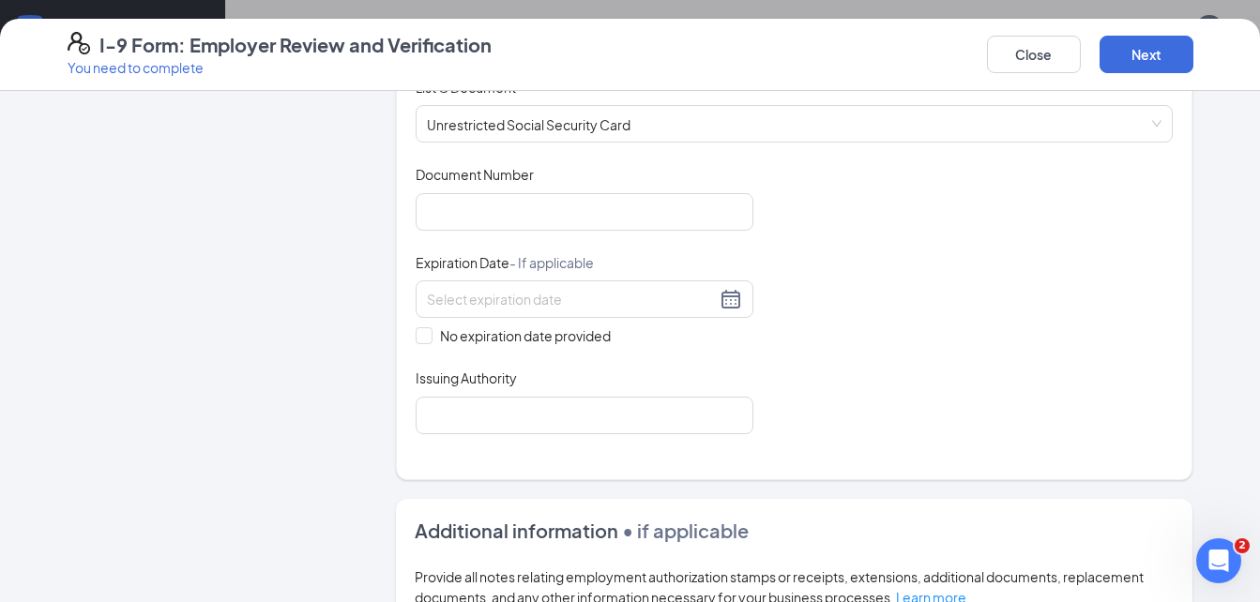
click at [551, 241] on div "Document Title Unrestricted Social Security Card Document Number Expiration Dat…" at bounding box center [794, 299] width 758 height 268
click at [525, 219] on input "Document Number" at bounding box center [584, 212] width 338 height 38
click at [439, 214] on input "491177337" at bounding box center [584, 212] width 338 height 38
click at [459, 211] on input "491177337" at bounding box center [584, 212] width 338 height 38
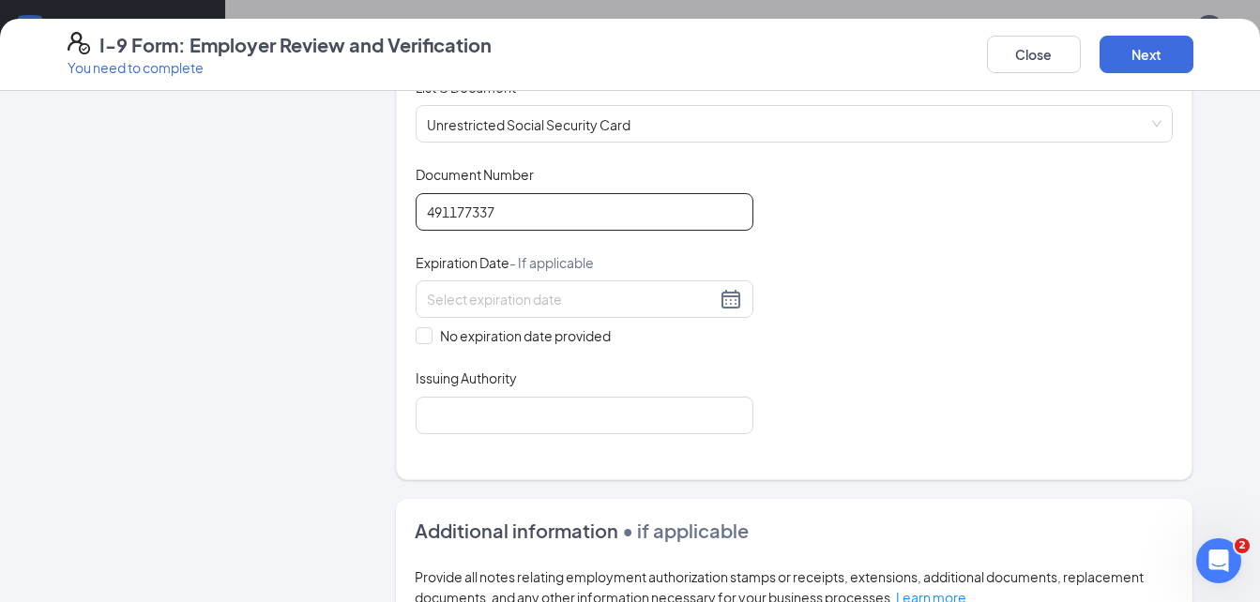
type input "491177337"
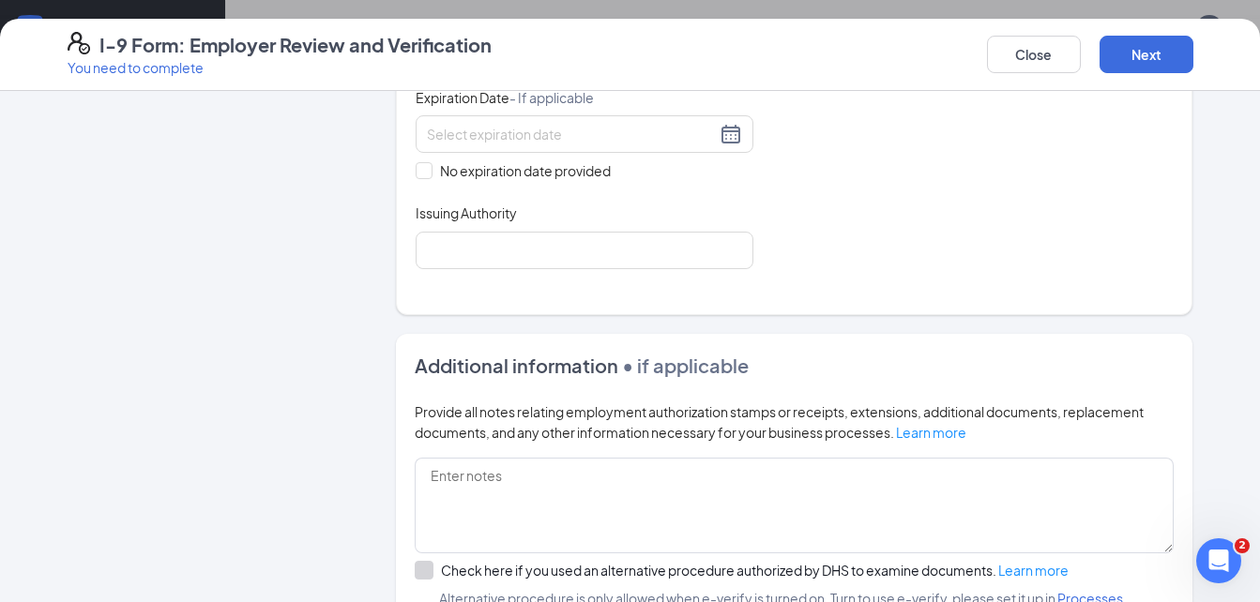
scroll to position [1080, 0]
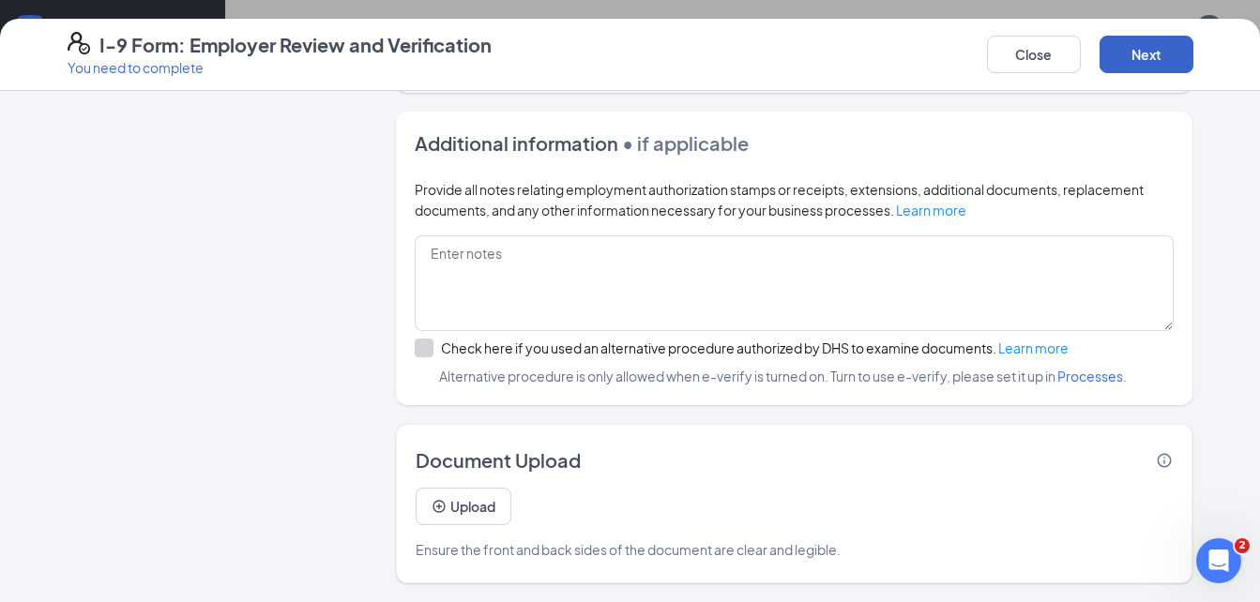
click at [1129, 67] on button "Next" at bounding box center [1146, 55] width 94 height 38
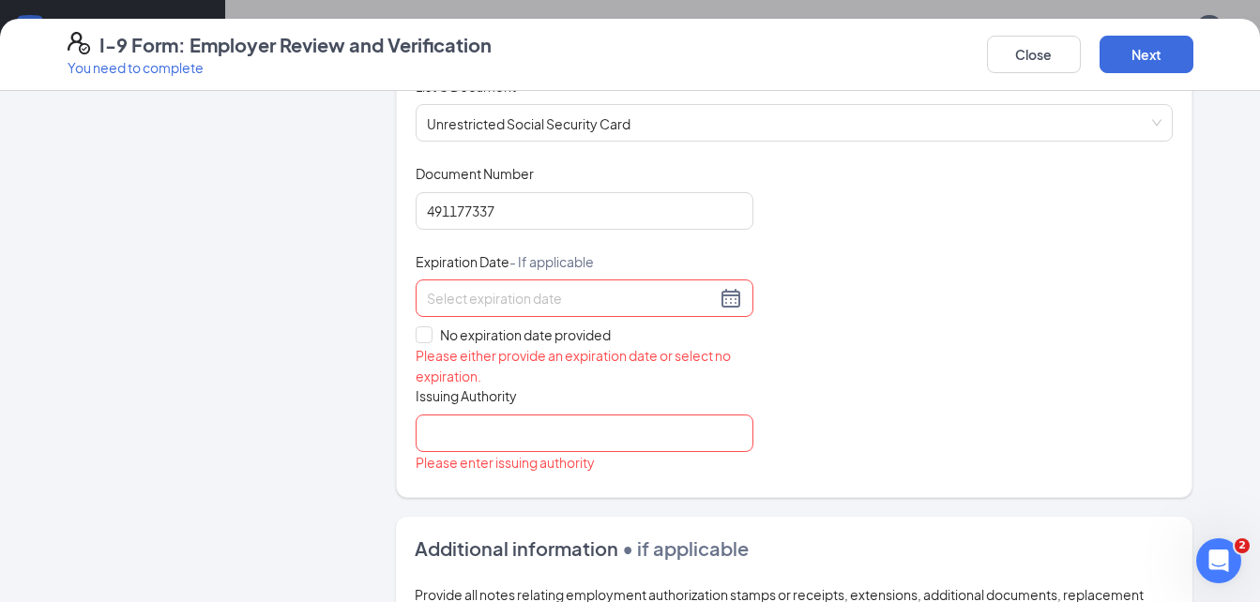
scroll to position [690, 0]
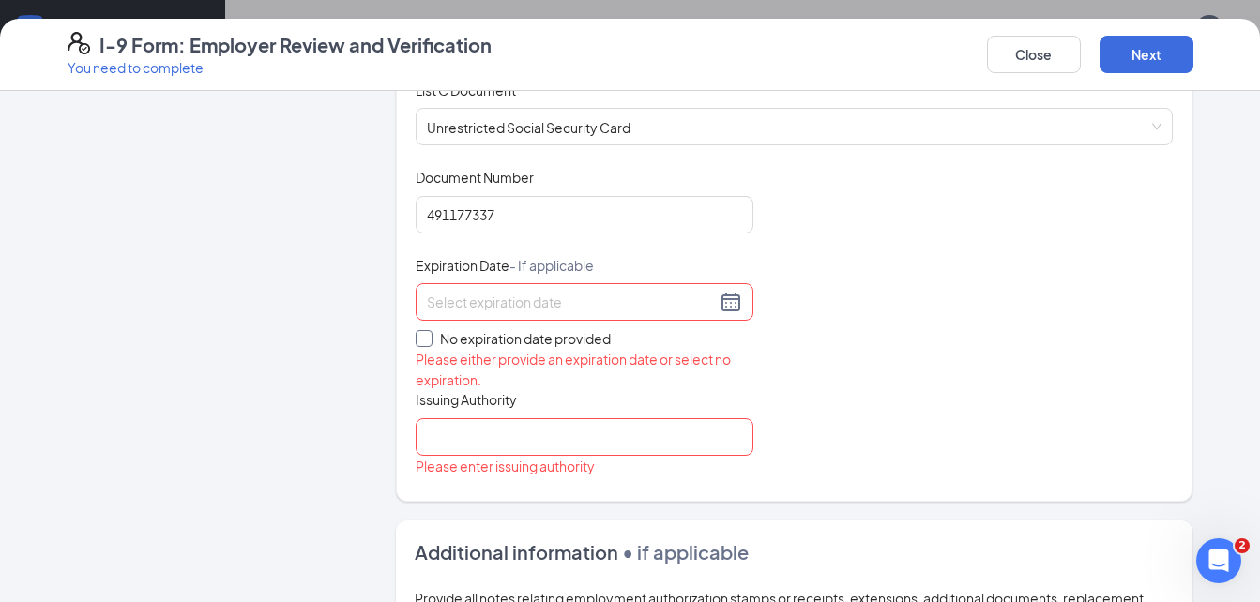
click at [554, 338] on span "No expiration date provided" at bounding box center [525, 338] width 186 height 21
click at [429, 338] on input "No expiration date provided" at bounding box center [421, 336] width 13 height 13
checkbox input "true"
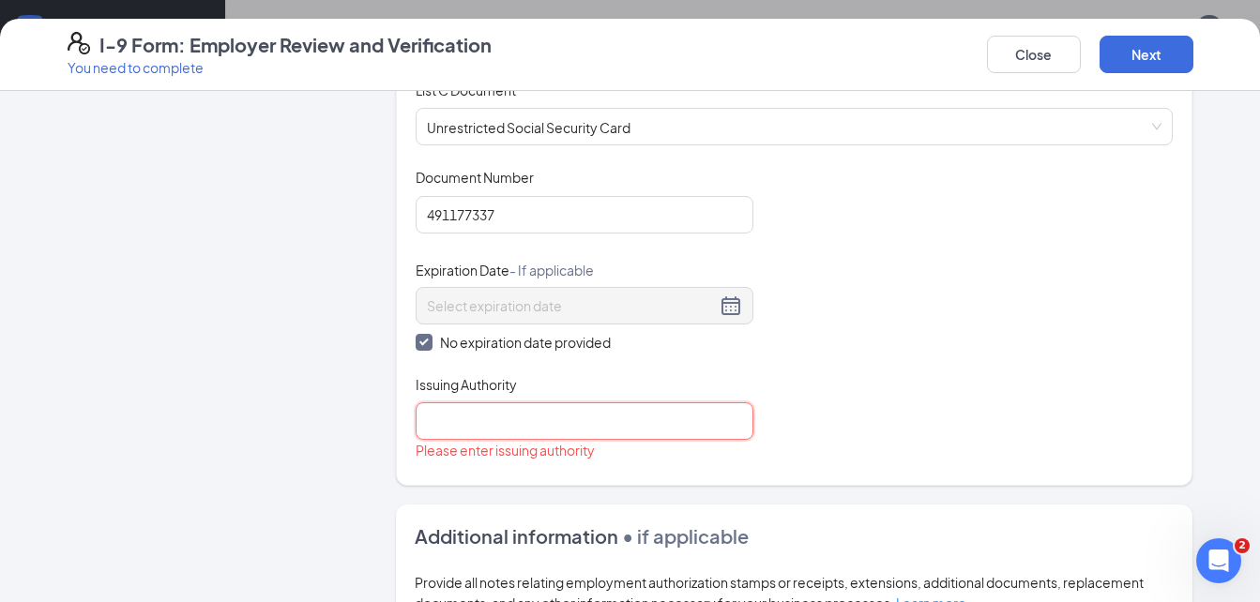
click at [526, 416] on input "Issuing Authority" at bounding box center [584, 421] width 338 height 38
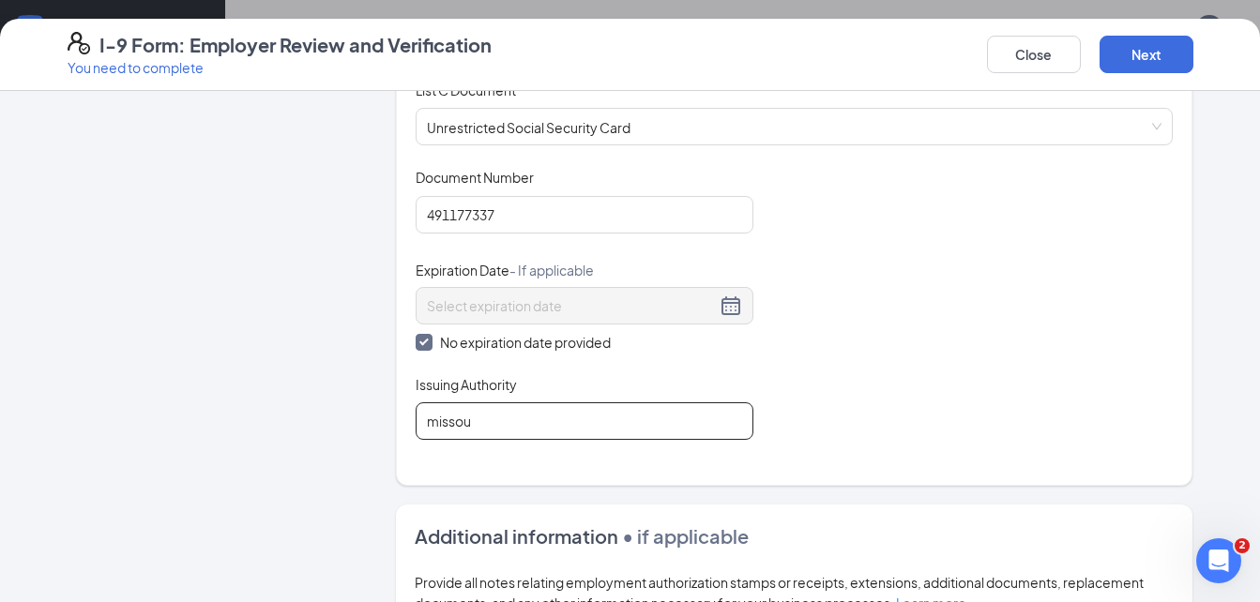
type input "missouri"
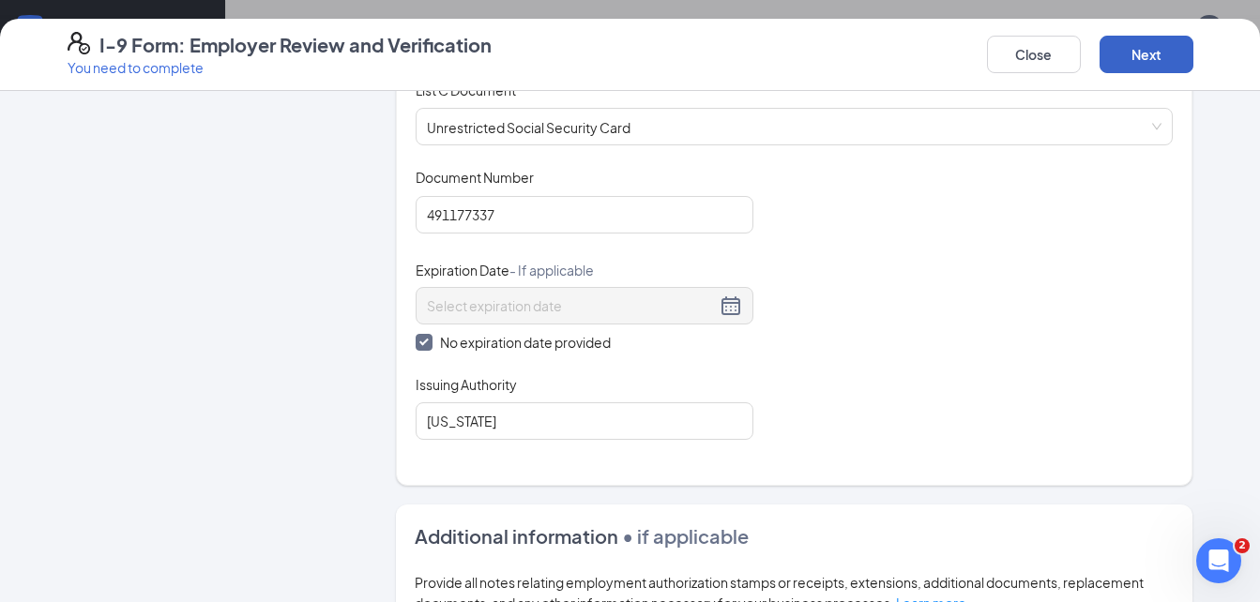
click at [1126, 53] on button "Next" at bounding box center [1146, 55] width 94 height 38
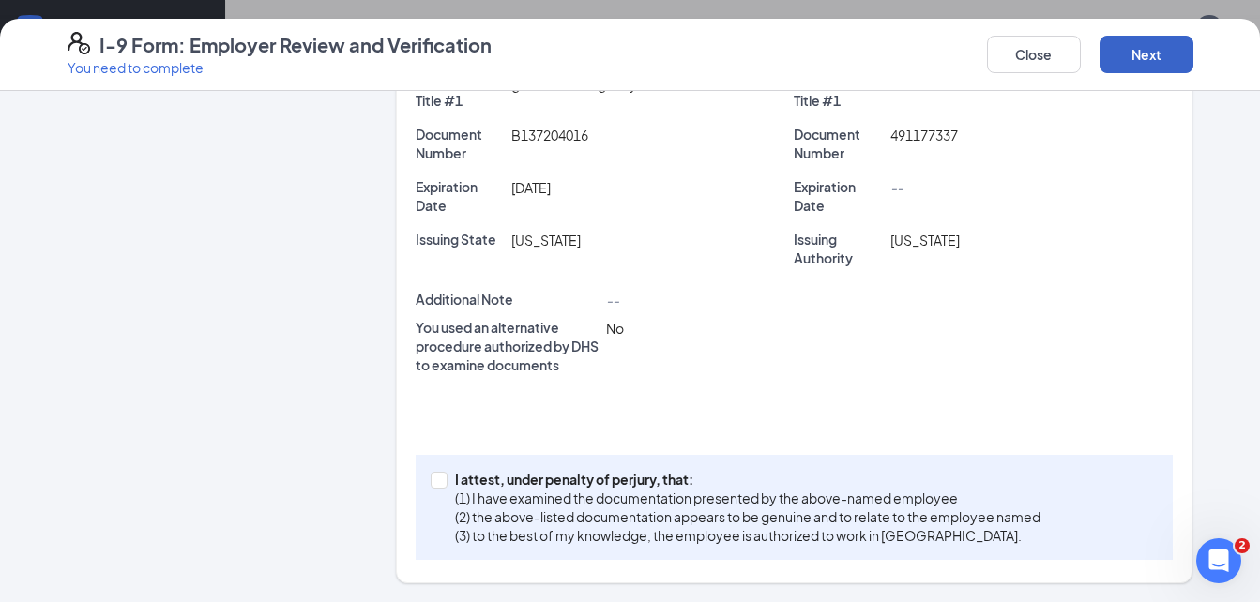
scroll to position [460, 0]
click at [693, 506] on p "(1) I have examined the documentation presented by the above-named employee" at bounding box center [747, 498] width 585 height 19
click at [444, 485] on input "I attest, under penalty of perjury, that: (1) I have examined the documentation…" at bounding box center [436, 478] width 13 height 13
checkbox input "true"
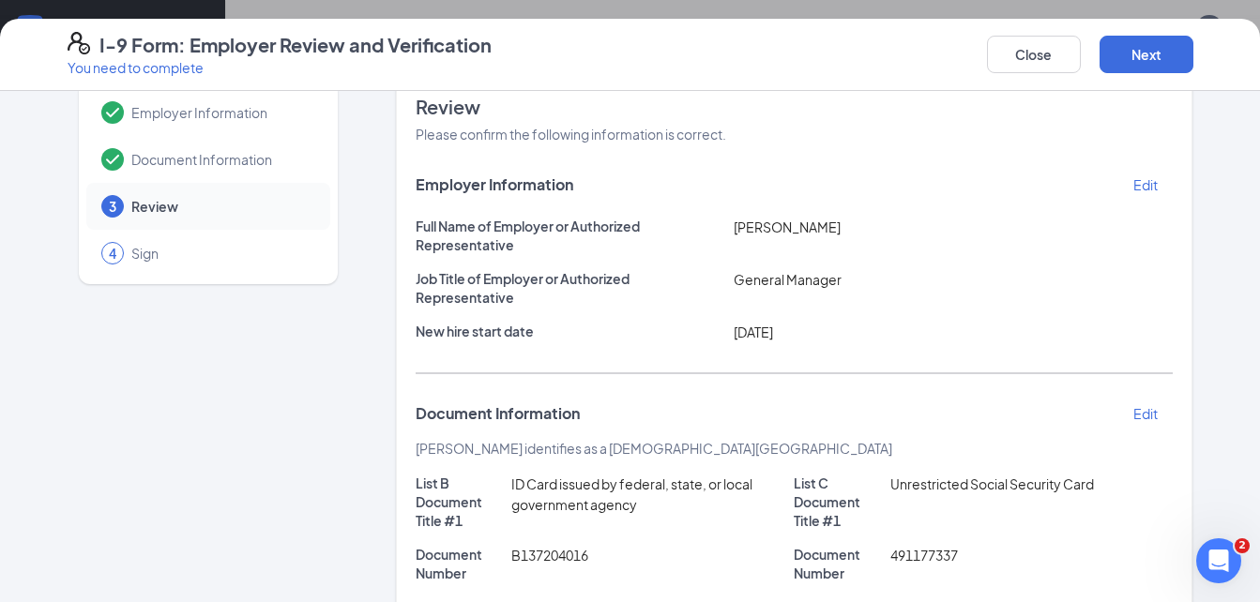
scroll to position [33, 0]
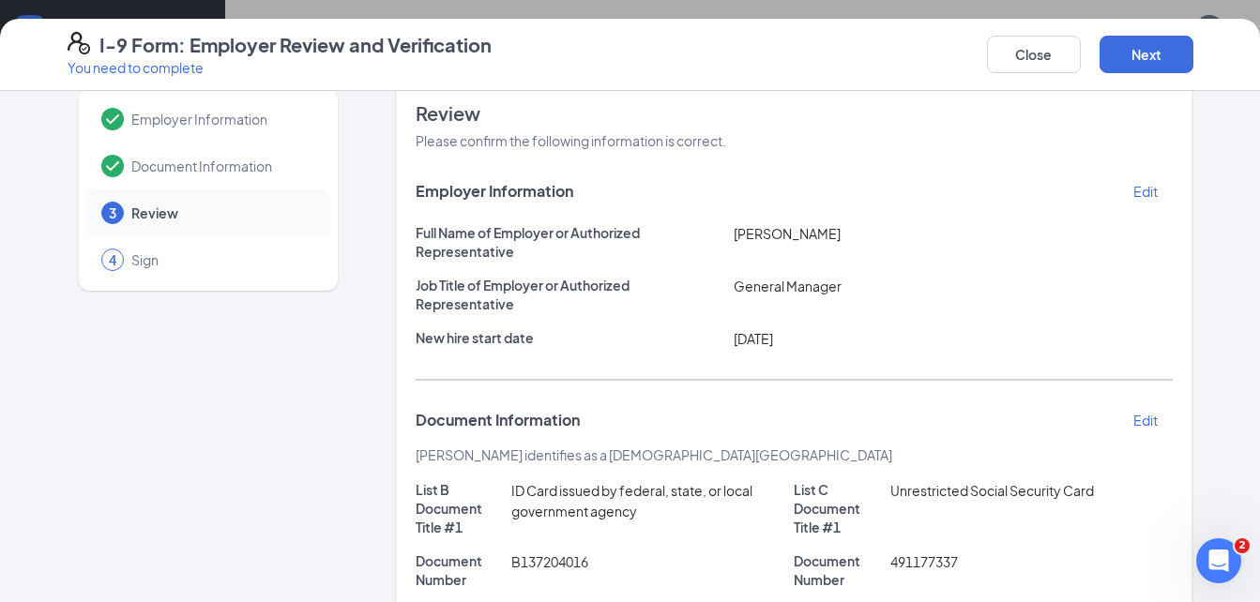
click at [1133, 186] on p "Edit" at bounding box center [1145, 191] width 24 height 19
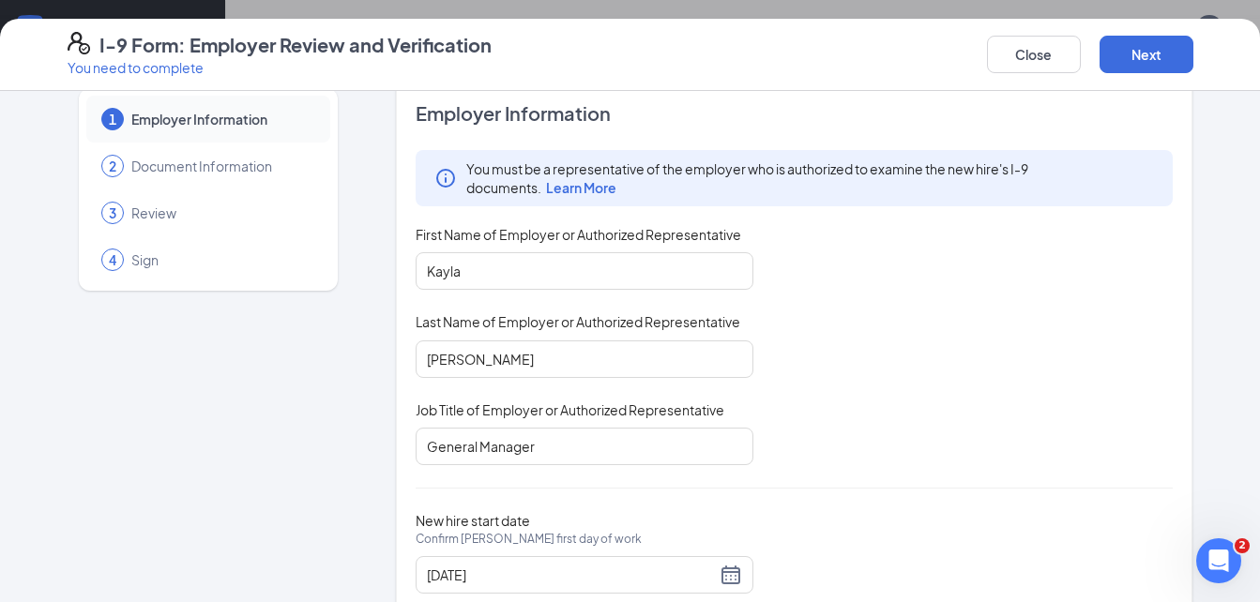
scroll to position [89, 0]
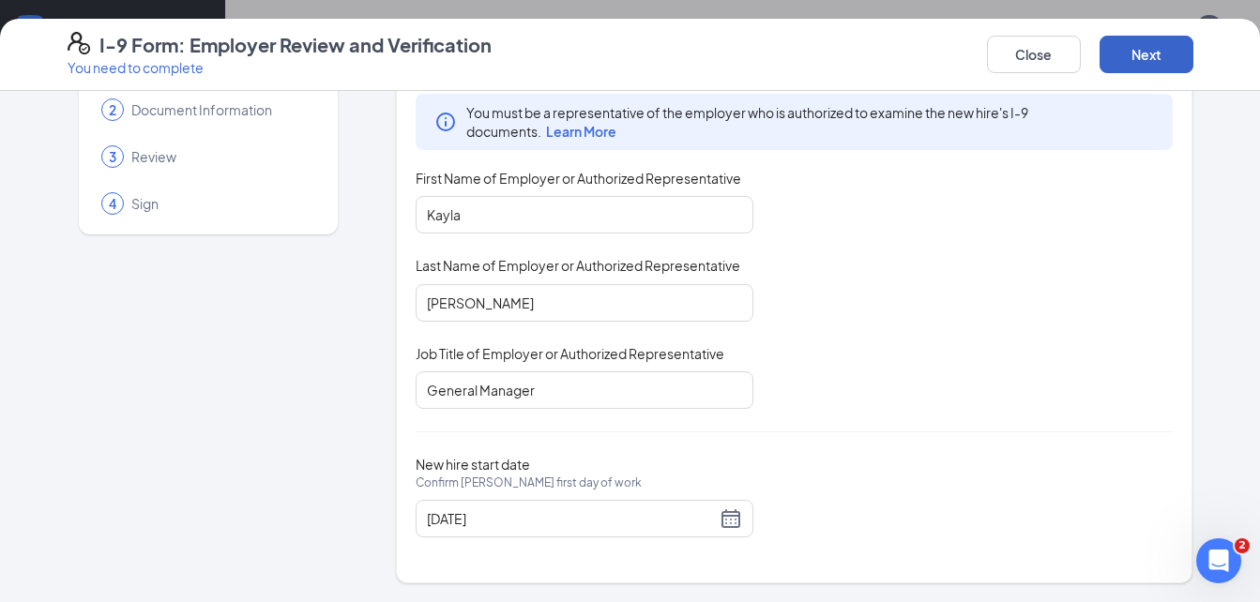
click at [1124, 62] on button "Next" at bounding box center [1146, 55] width 94 height 38
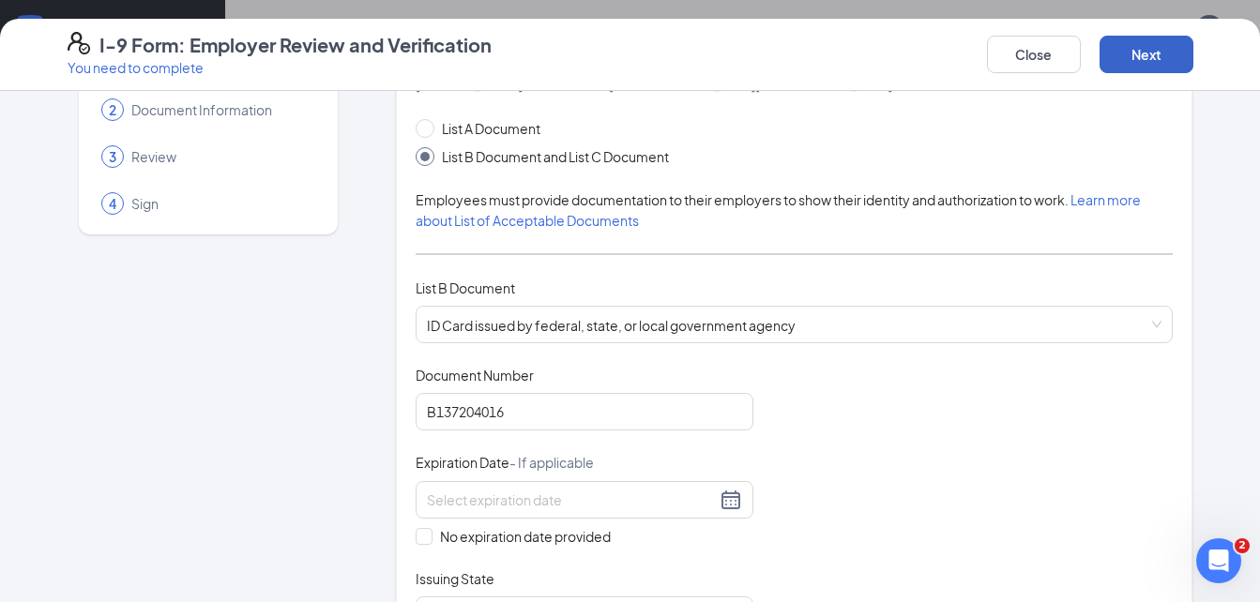
type input "06/04/2028"
checkbox input "true"
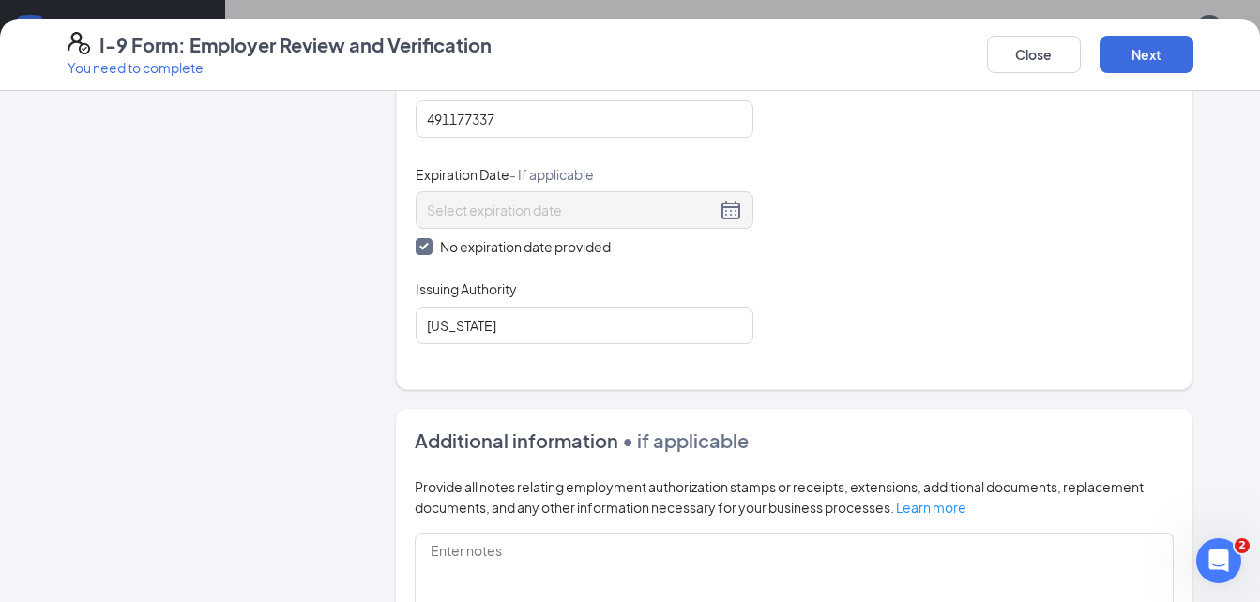
scroll to position [789, 0]
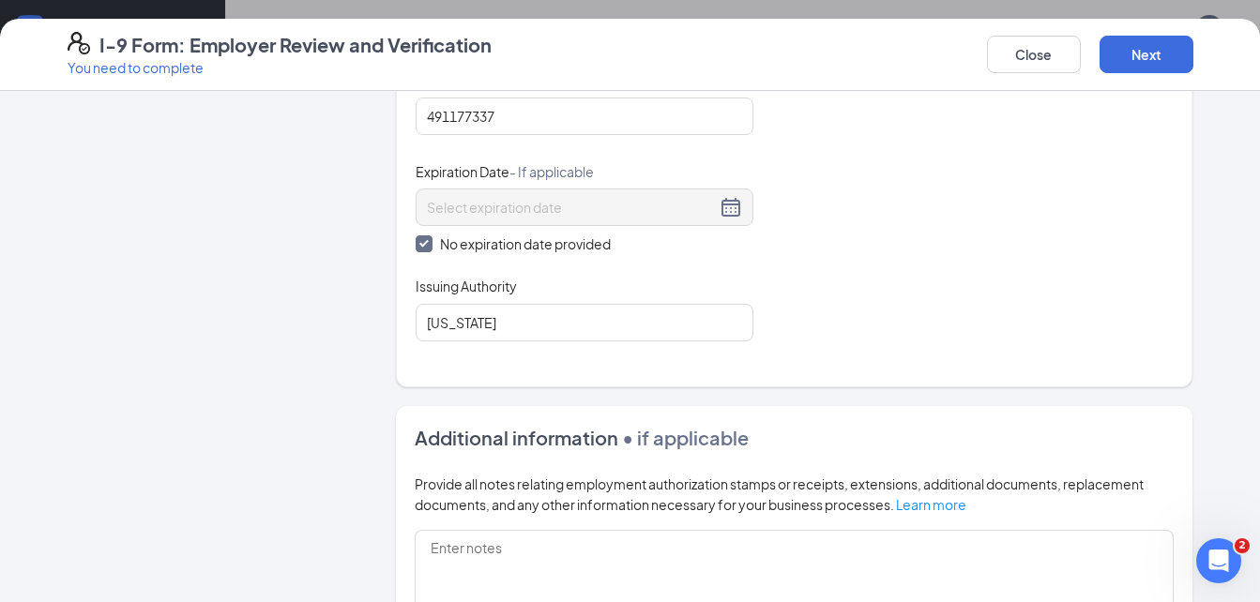
click at [1134, 81] on div "I-9 Form: Employer Review and Verification You need to complete Close Next" at bounding box center [630, 55] width 1260 height 72
click at [1134, 66] on button "Next" at bounding box center [1146, 55] width 94 height 38
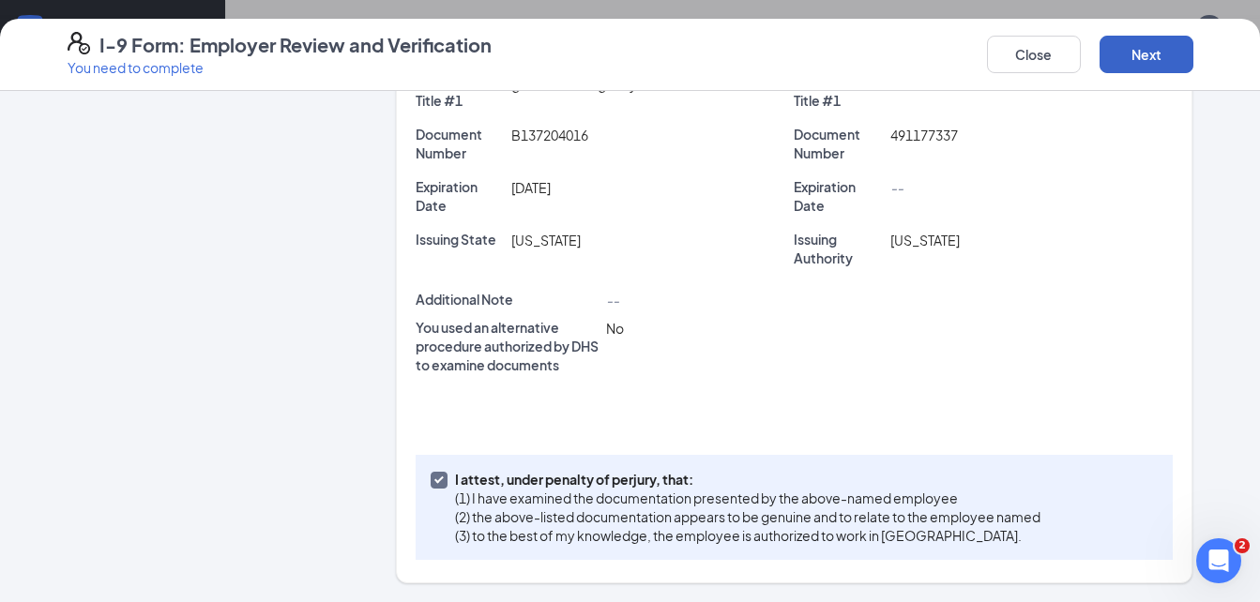
scroll to position [460, 0]
click at [1141, 91] on div "Unrestricted Social Security Card" at bounding box center [1031, 81] width 290 height 56
click at [1139, 55] on button "Next" at bounding box center [1146, 55] width 94 height 38
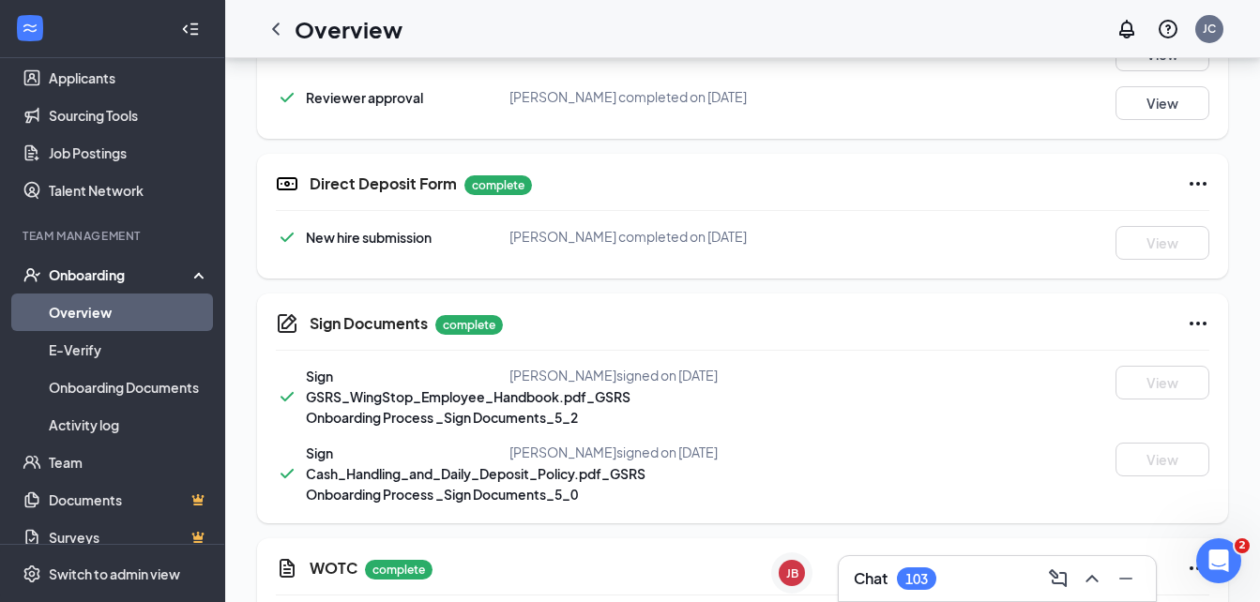
scroll to position [1181, 0]
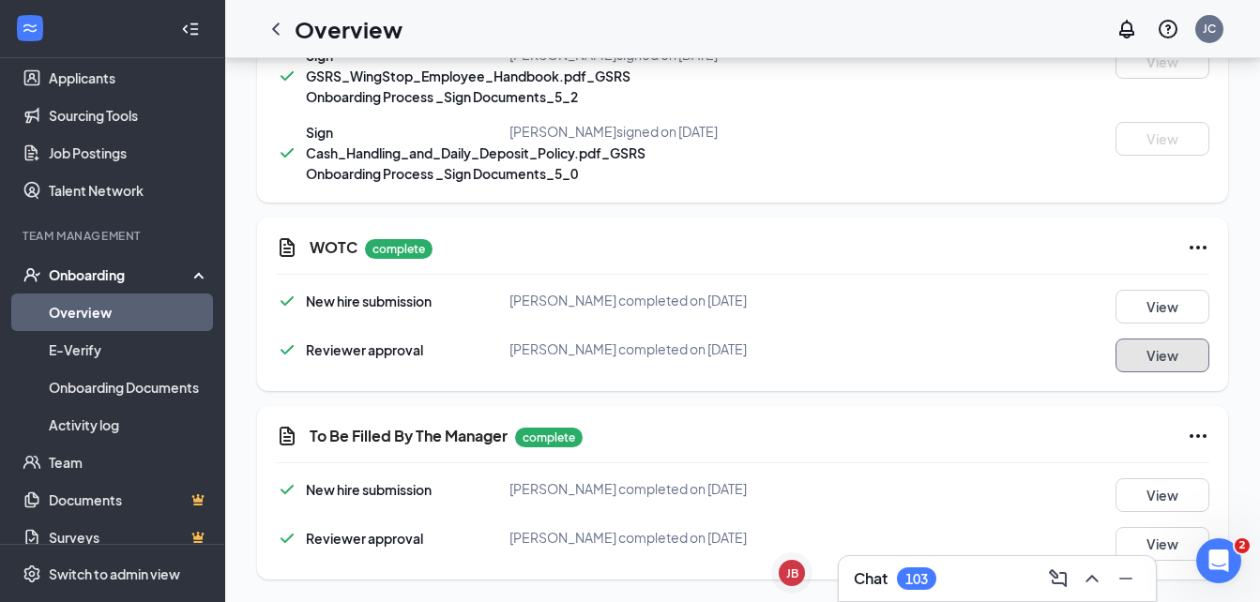
click at [1179, 361] on button "View" at bounding box center [1162, 356] width 94 height 34
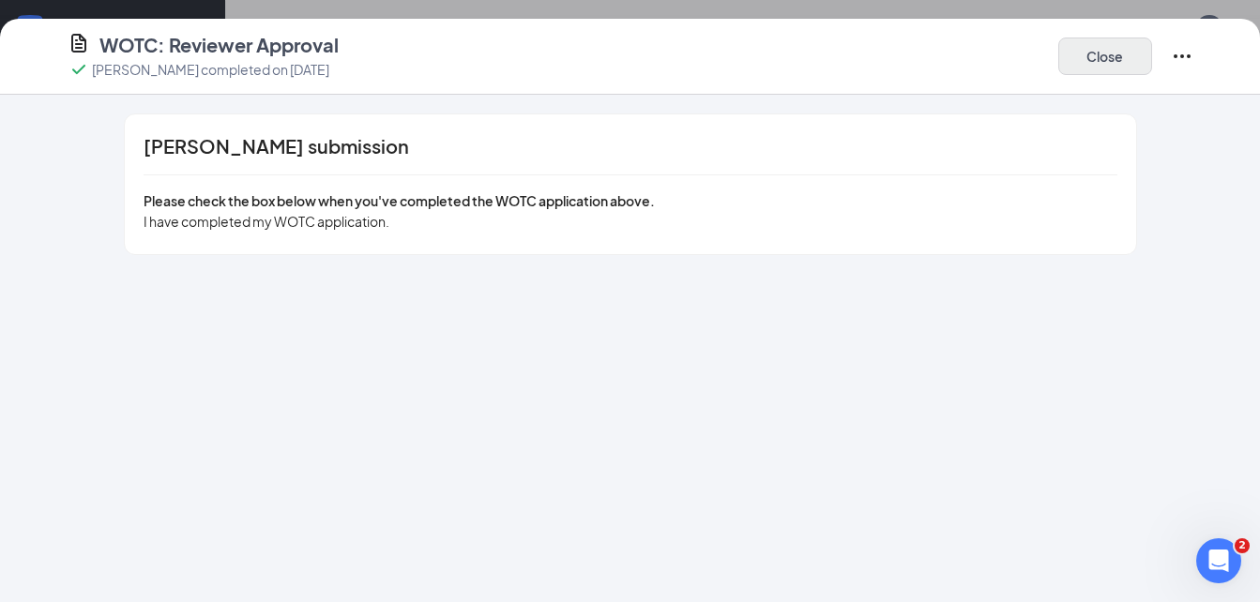
click at [1087, 71] on div "Close" at bounding box center [1125, 56] width 135 height 49
drag, startPoint x: 1095, startPoint y: 63, endPoint x: 1273, endPoint y: 464, distance: 438.8
click at [1095, 62] on button "Close" at bounding box center [1105, 57] width 94 height 38
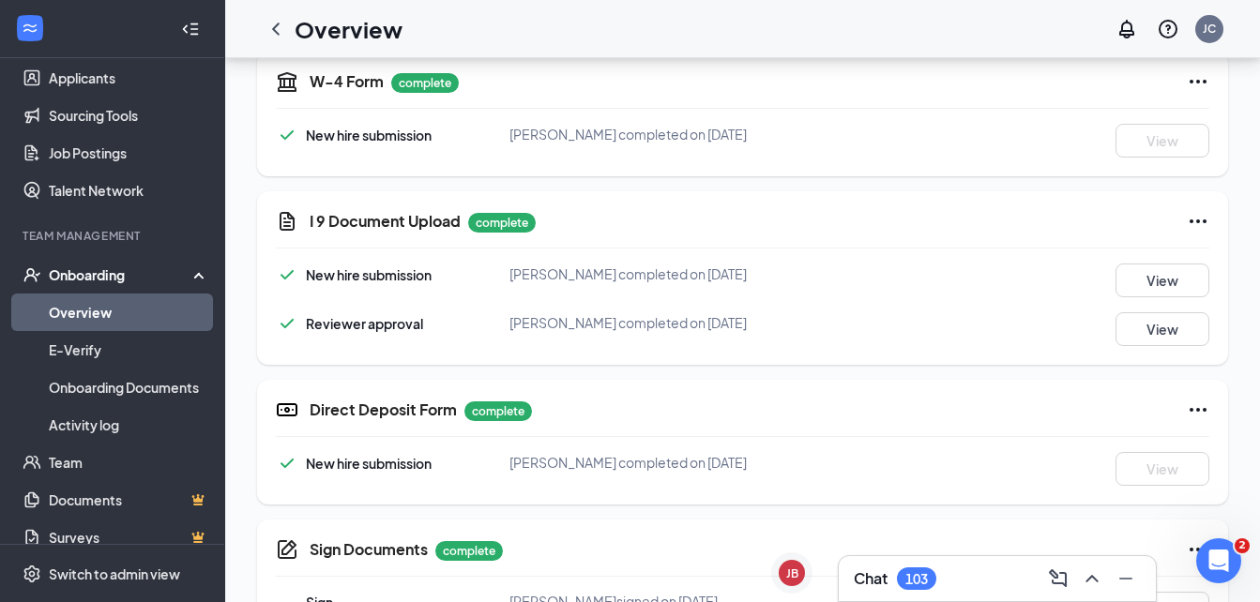
scroll to position [607, 0]
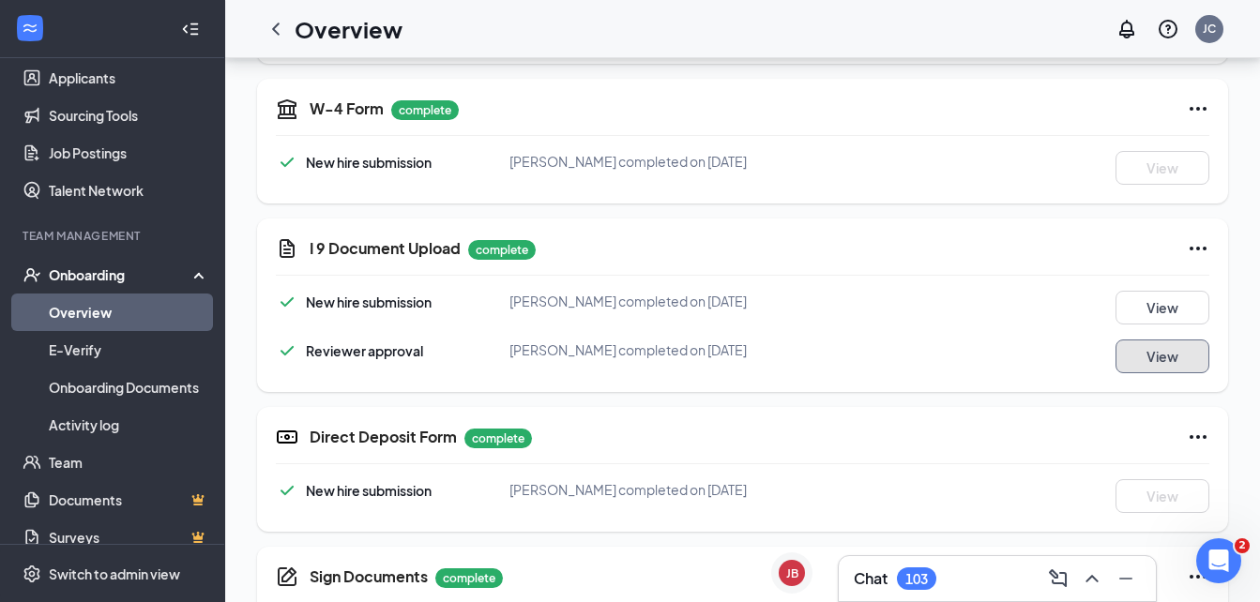
click at [1168, 349] on button "View" at bounding box center [1162, 356] width 94 height 34
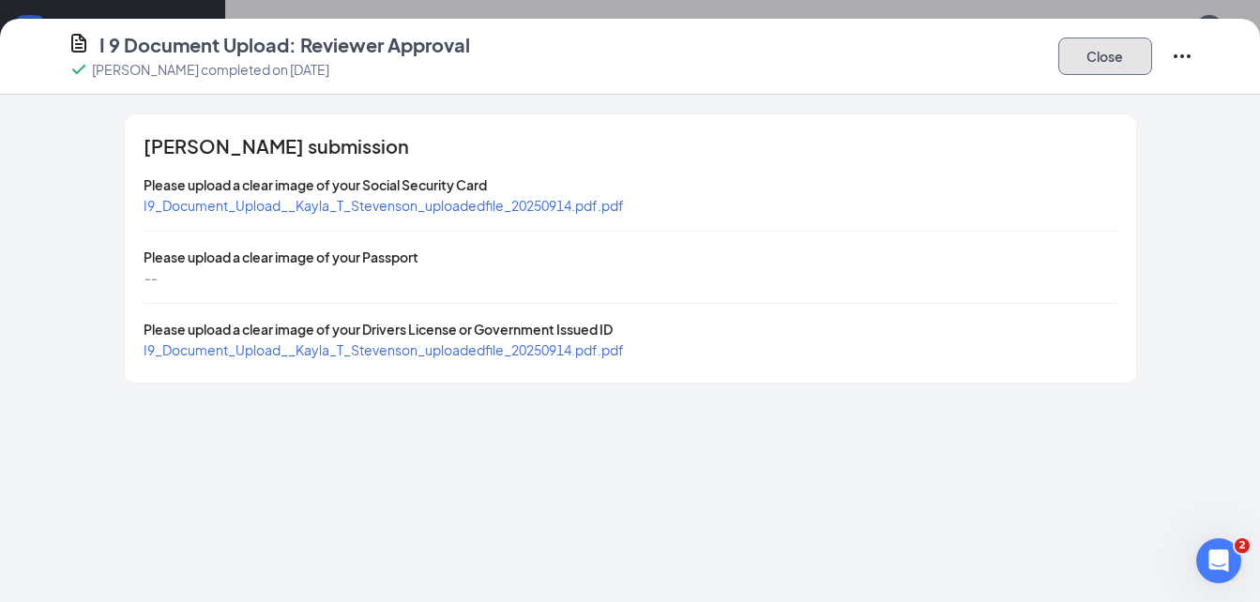
click at [1102, 53] on button "Close" at bounding box center [1105, 57] width 94 height 38
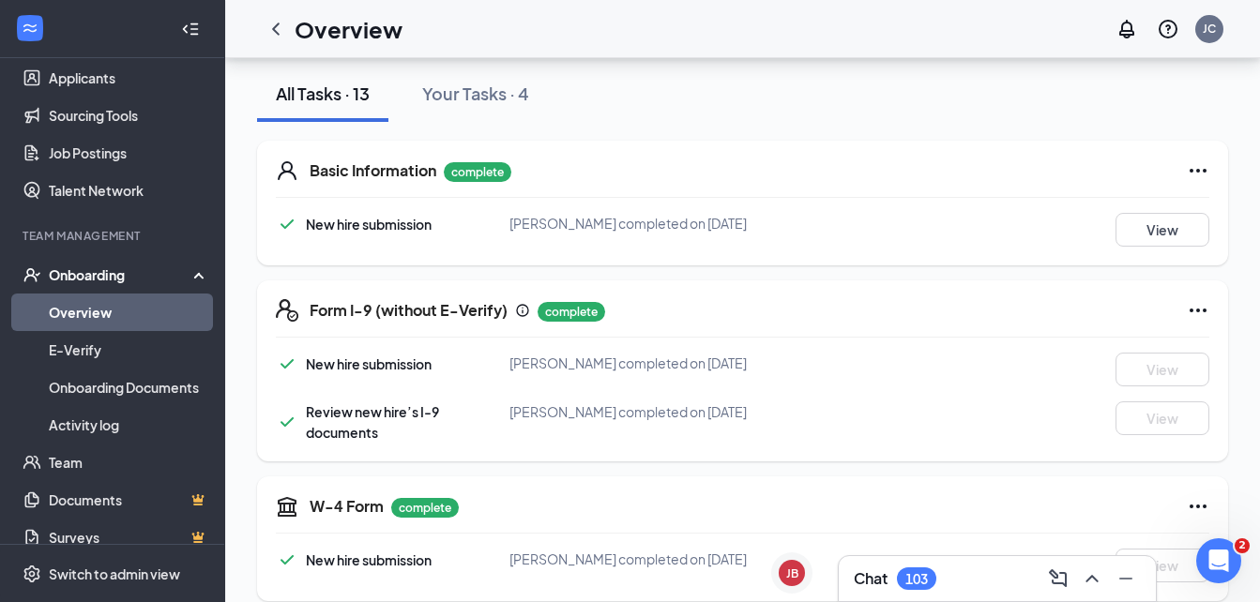
scroll to position [204, 0]
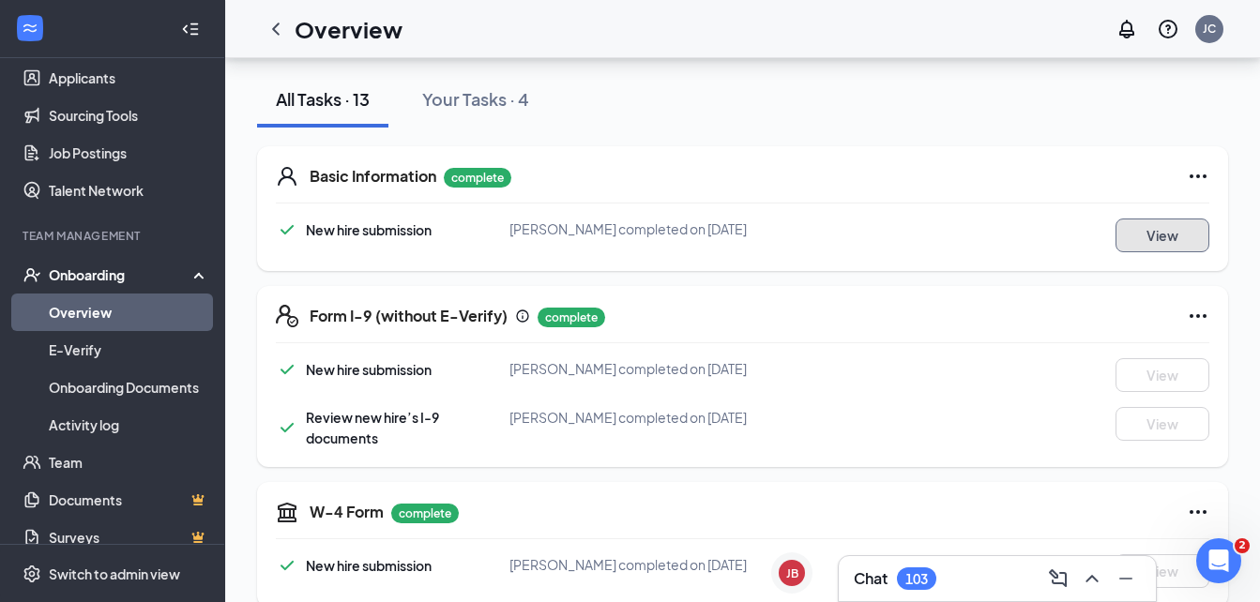
click at [1163, 228] on button "View" at bounding box center [1162, 236] width 94 height 34
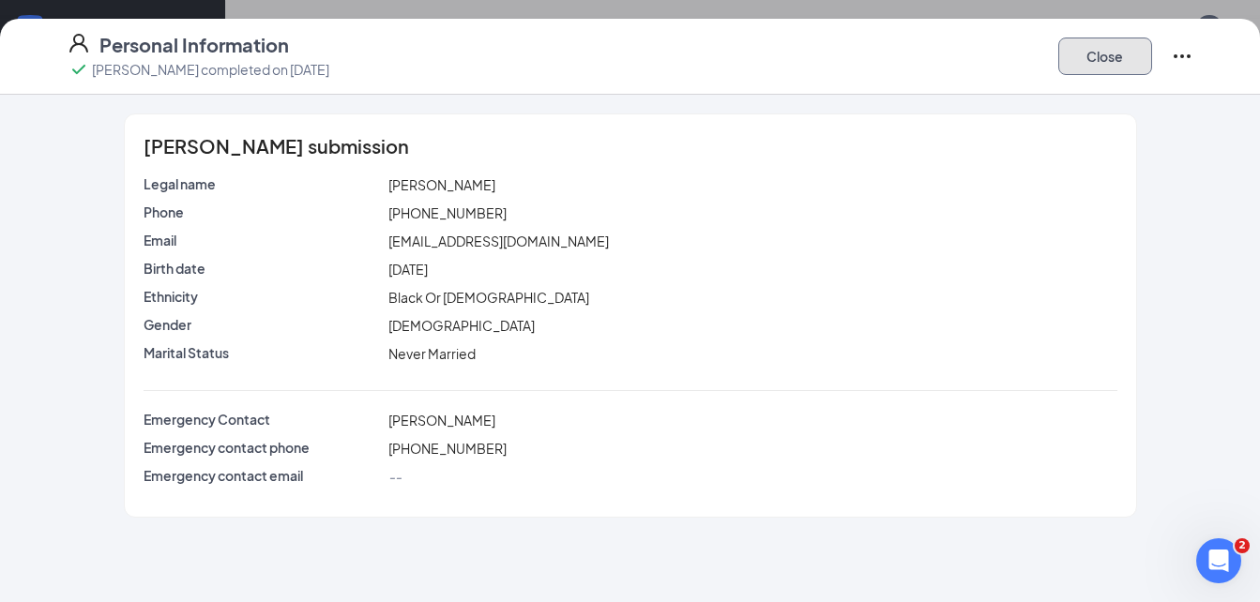
click at [1106, 65] on button "Close" at bounding box center [1105, 57] width 94 height 38
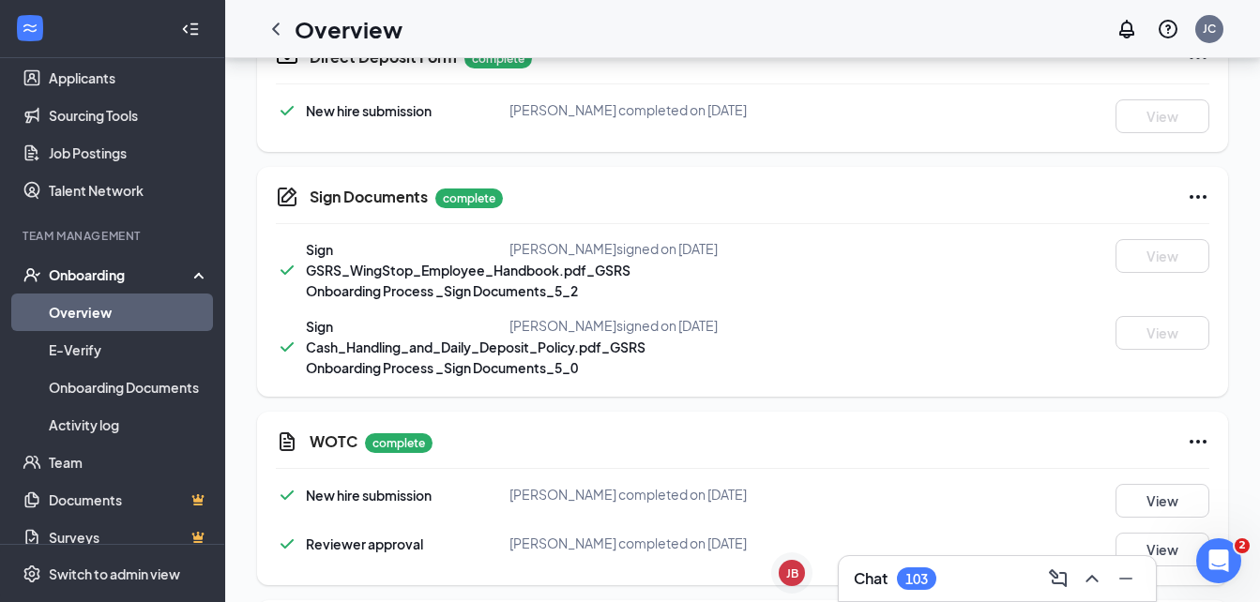
scroll to position [992, 0]
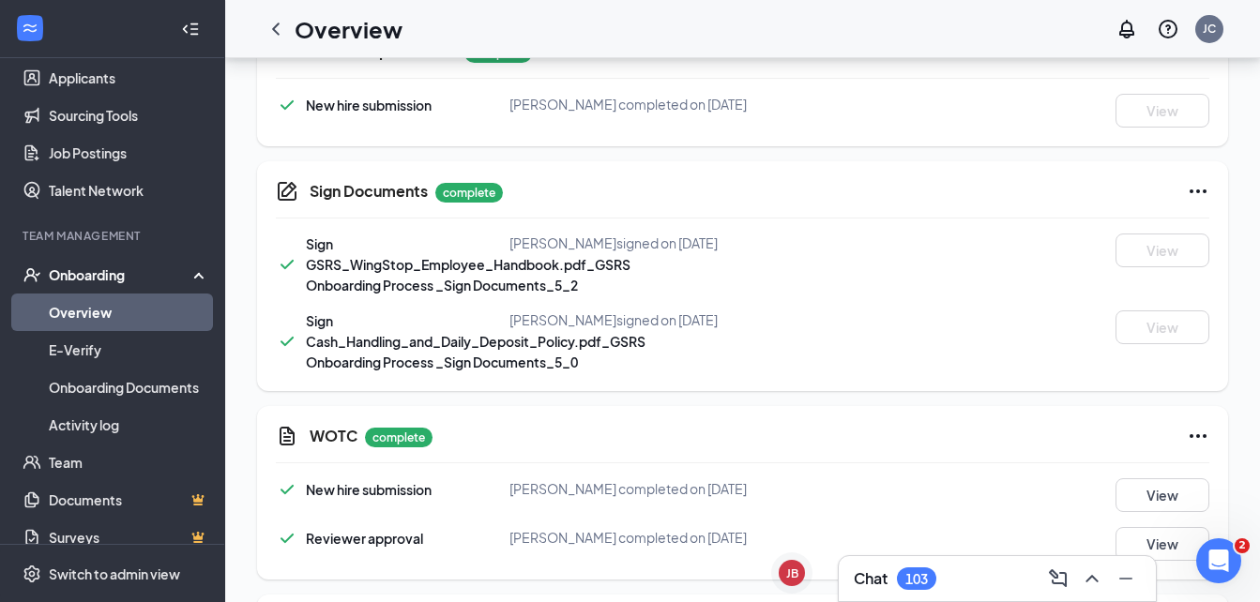
click at [1201, 190] on icon "Ellipses" at bounding box center [1197, 191] width 23 height 23
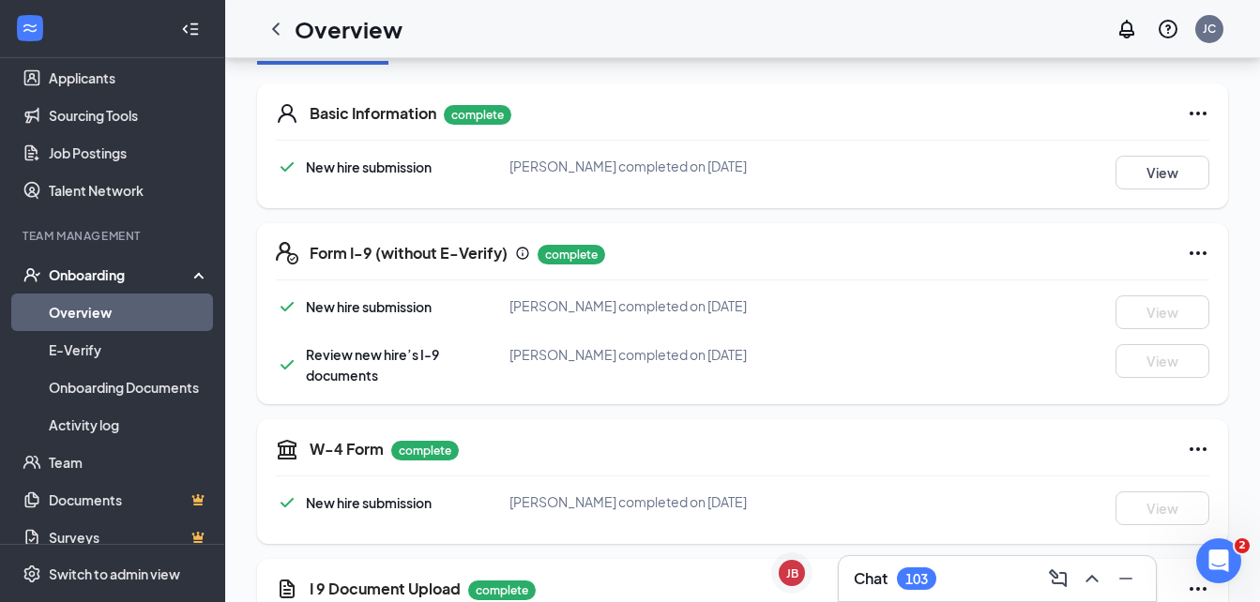
scroll to position [48, 0]
